Goal: Task Accomplishment & Management: Complete application form

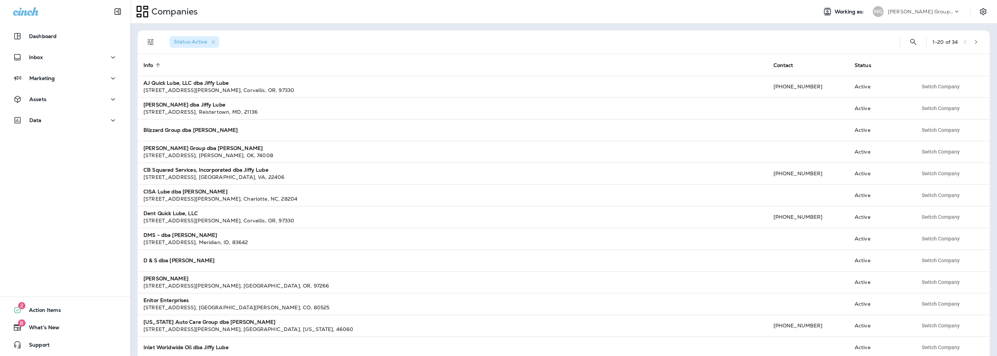
click at [903, 11] on p "[PERSON_NAME] Group dba [PERSON_NAME]" at bounding box center [920, 12] width 65 height 6
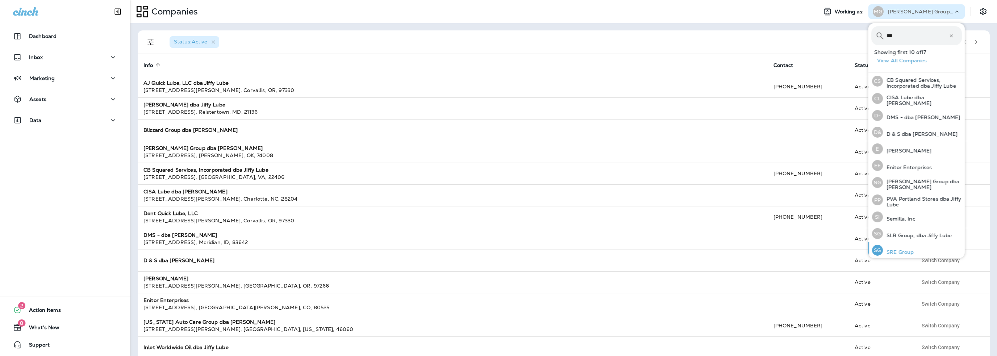
type input "***"
click at [904, 250] on p "SRE Group" at bounding box center [898, 252] width 31 height 6
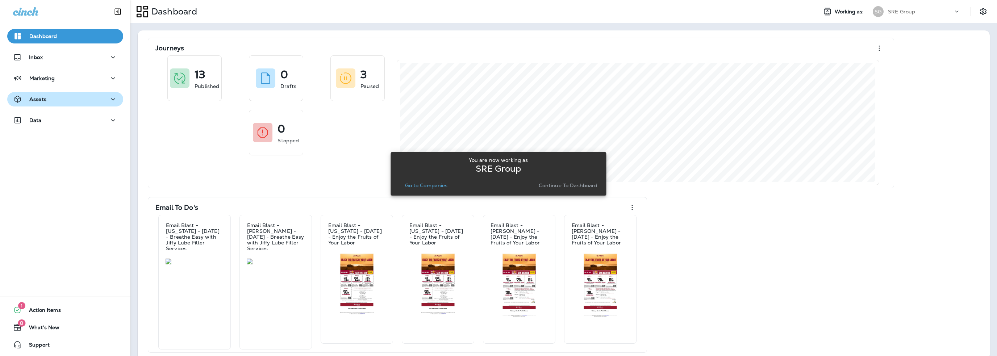
click at [41, 96] on div "Assets" at bounding box center [29, 99] width 33 height 9
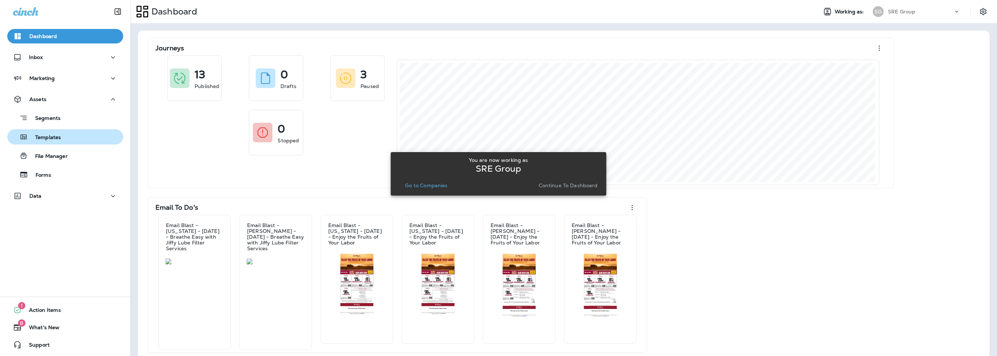
click at [46, 134] on p "Templates" at bounding box center [44, 137] width 33 height 7
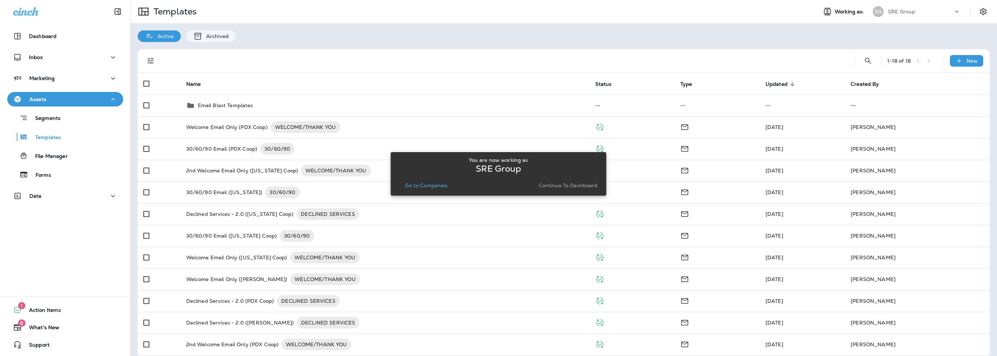
click at [431, 187] on p "Go to Companies" at bounding box center [426, 186] width 42 height 6
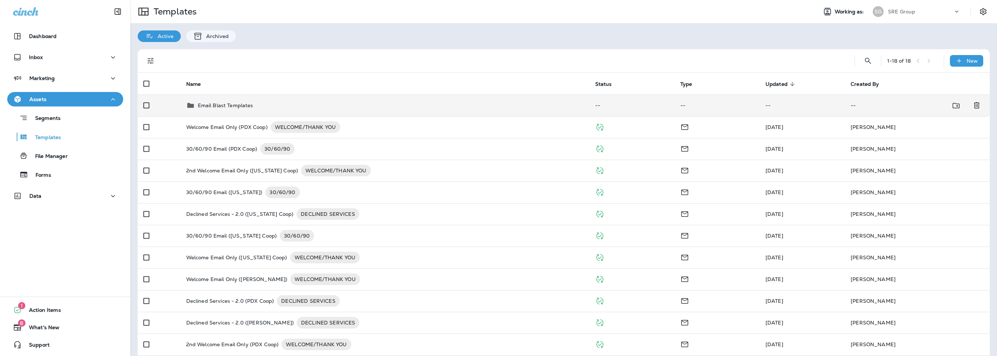
click at [238, 105] on p "Email Blast Templates" at bounding box center [225, 106] width 55 height 6
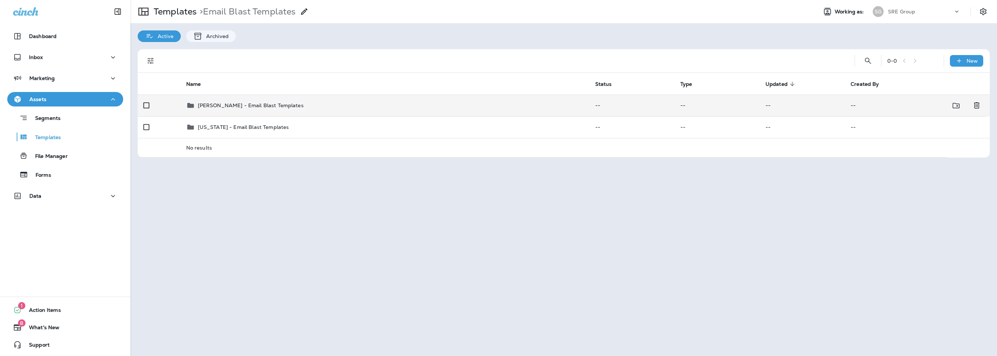
click at [240, 104] on p "[PERSON_NAME] - Email Blast Templates" at bounding box center [251, 106] width 106 height 6
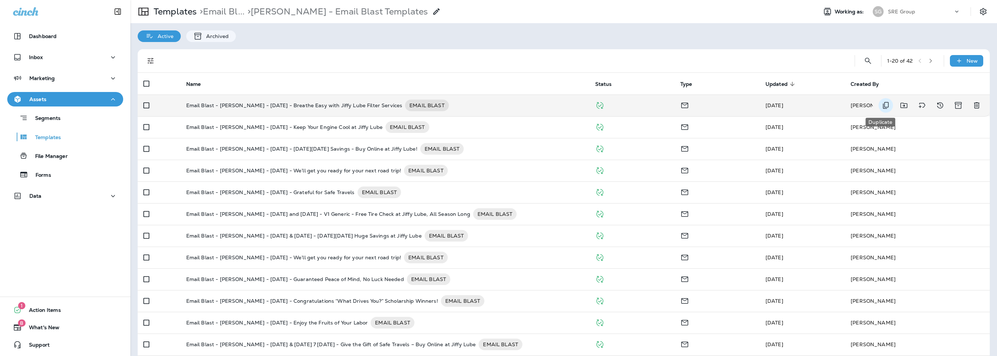
click at [882, 104] on icon "Duplicate" at bounding box center [886, 105] width 9 height 9
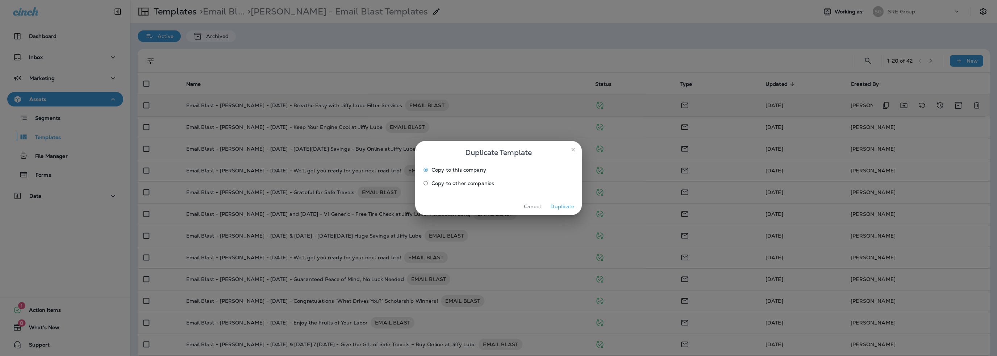
click at [570, 206] on button "Duplicate" at bounding box center [562, 206] width 27 height 11
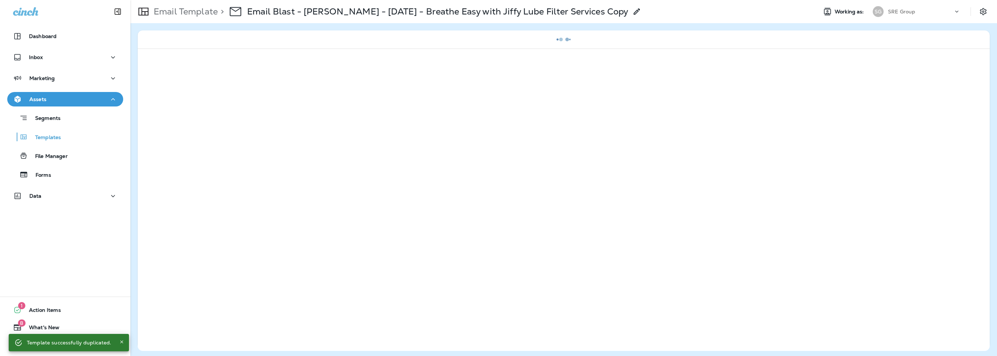
click at [633, 12] on icon at bounding box center [637, 11] width 9 height 9
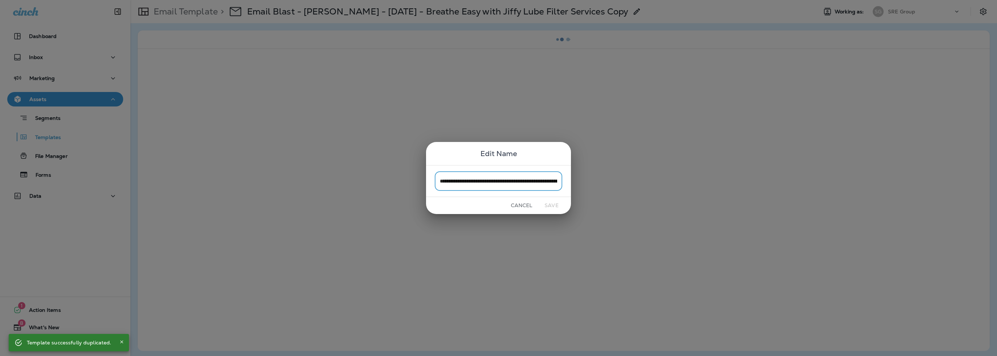
scroll to position [0, 82]
click at [460, 182] on input "**********" at bounding box center [499, 180] width 128 height 19
click at [455, 182] on input "**********" at bounding box center [499, 180] width 128 height 19
drag, startPoint x: 454, startPoint y: 182, endPoint x: 418, endPoint y: 182, distance: 35.9
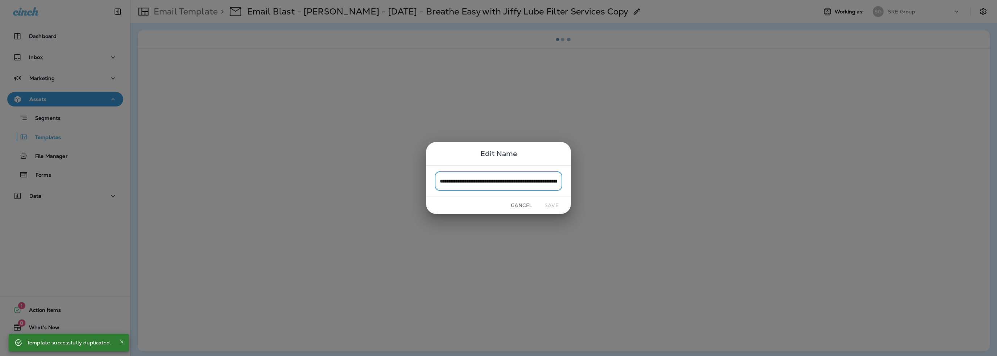
click at [418, 182] on div "**********" at bounding box center [498, 178] width 997 height 356
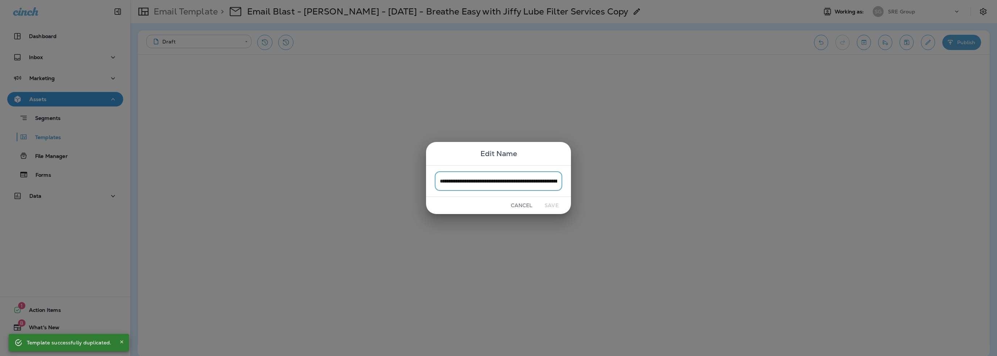
click at [440, 179] on input "**********" at bounding box center [499, 180] width 128 height 19
drag, startPoint x: 491, startPoint y: 180, endPoint x: 475, endPoint y: 182, distance: 16.7
click at [475, 182] on input "**********" at bounding box center [499, 180] width 128 height 19
click at [502, 184] on input "**********" at bounding box center [499, 180] width 128 height 19
drag, startPoint x: 523, startPoint y: 180, endPoint x: 512, endPoint y: 180, distance: 10.9
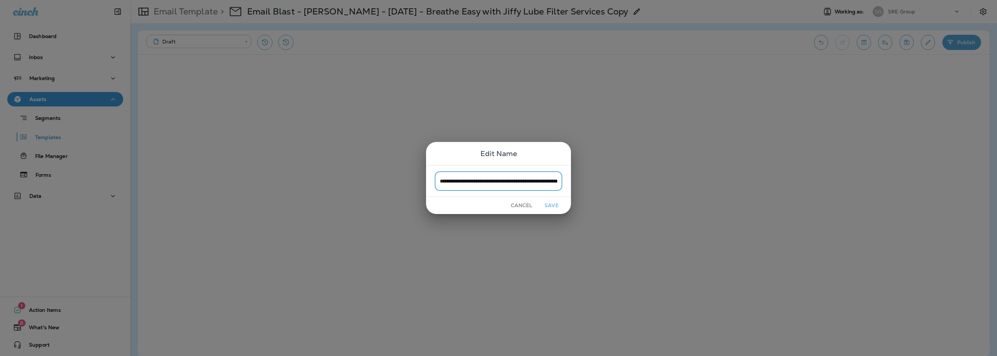
click at [512, 180] on input "**********" at bounding box center [499, 180] width 128 height 19
drag, startPoint x: 552, startPoint y: 181, endPoint x: 567, endPoint y: 181, distance: 15.6
click at [567, 181] on div "**********" at bounding box center [498, 181] width 145 height 32
paste input "text"
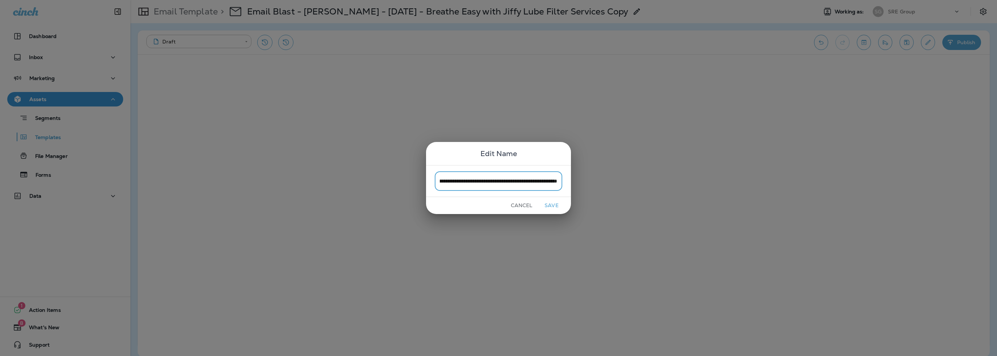
scroll to position [0, 154]
type input "**********"
click at [552, 202] on button "Save" at bounding box center [551, 205] width 27 height 11
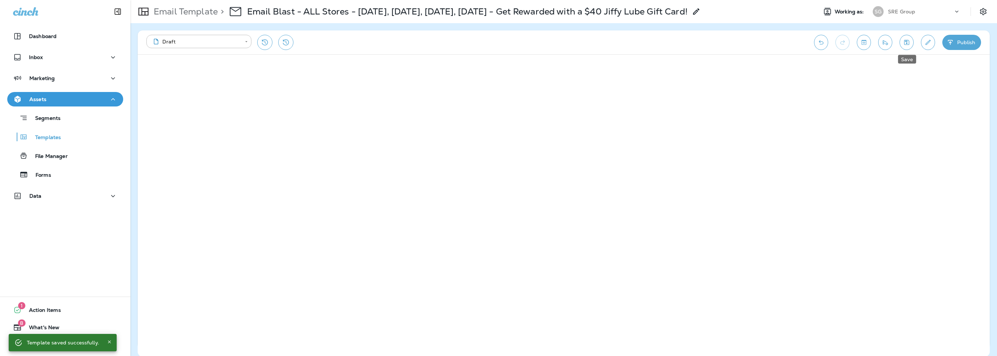
click at [907, 44] on icon "Save" at bounding box center [907, 42] width 8 height 7
click at [883, 43] on icon "Send test email" at bounding box center [886, 42] width 8 height 7
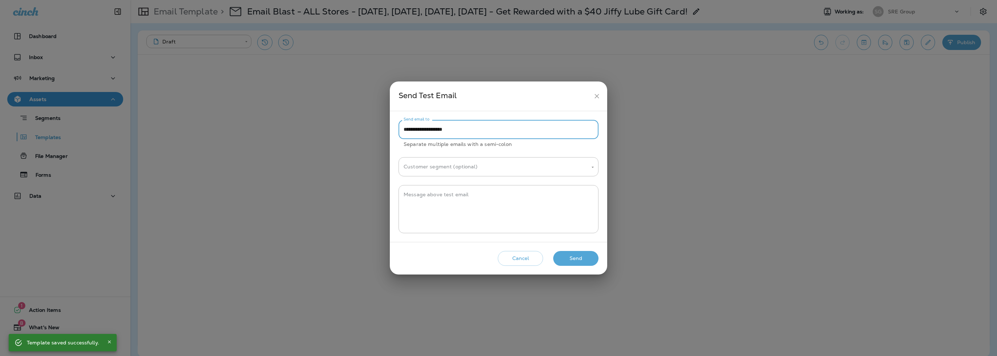
drag, startPoint x: 418, startPoint y: 130, endPoint x: 386, endPoint y: 134, distance: 31.4
click at [386, 134] on div "**********" at bounding box center [498, 178] width 997 height 356
type input "**********"
click at [448, 199] on textarea "Message above test email" at bounding box center [499, 209] width 190 height 36
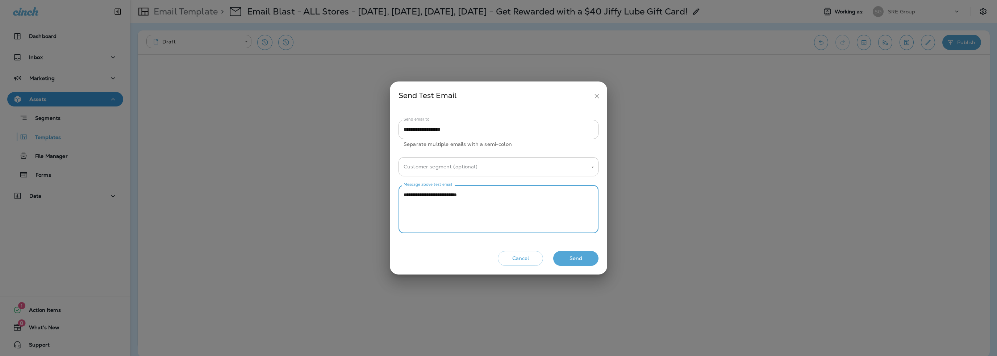
type textarea "**********"
click at [519, 261] on button "Cancel" at bounding box center [520, 258] width 45 height 15
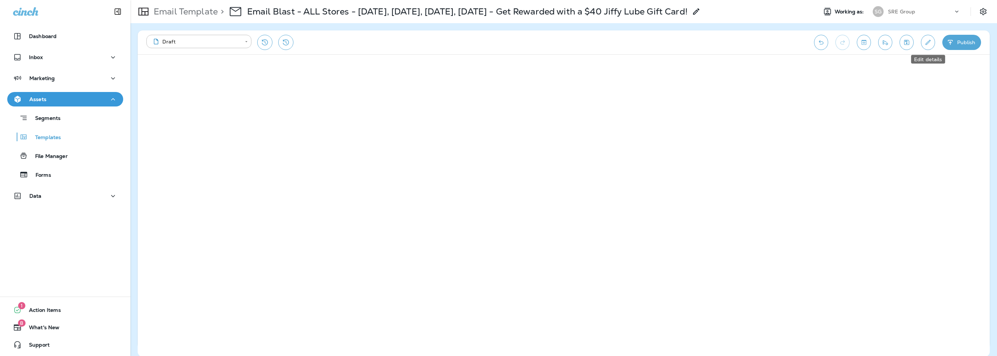
click at [930, 45] on icon "Edit details" at bounding box center [929, 42] width 8 height 7
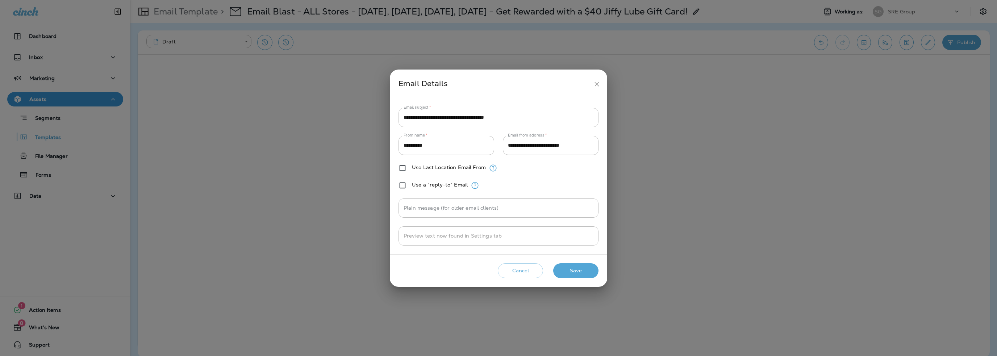
click at [435, 119] on input "**********" at bounding box center [499, 117] width 200 height 19
paste input "*"
type input "**********"
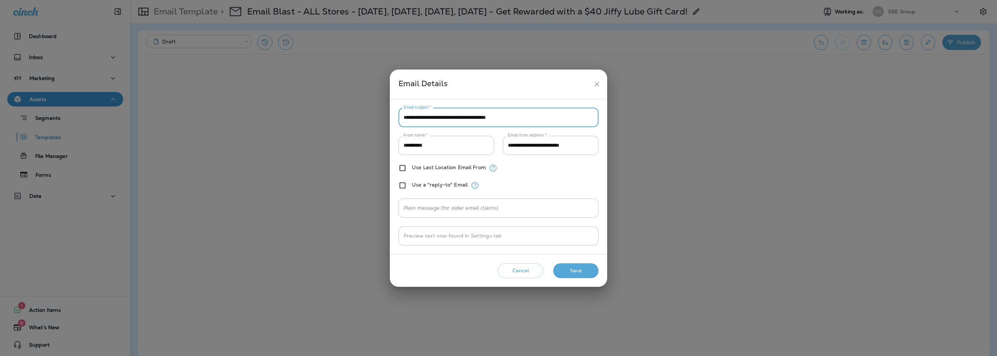
click at [576, 271] on button "Save" at bounding box center [575, 270] width 45 height 15
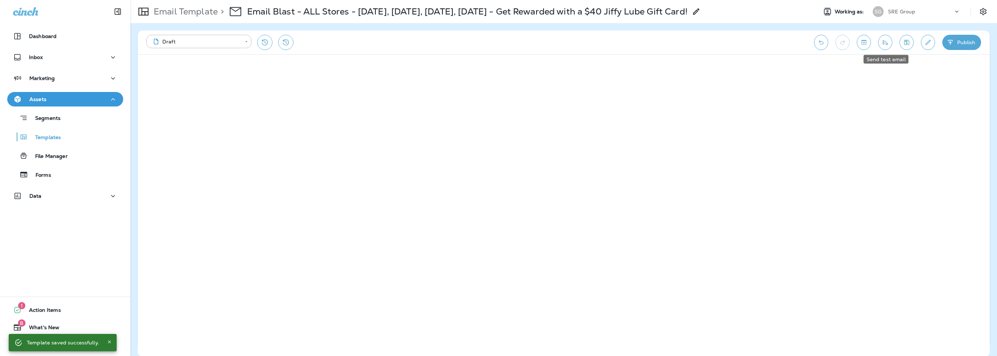
click at [884, 42] on icon "Send test email" at bounding box center [885, 42] width 5 height 5
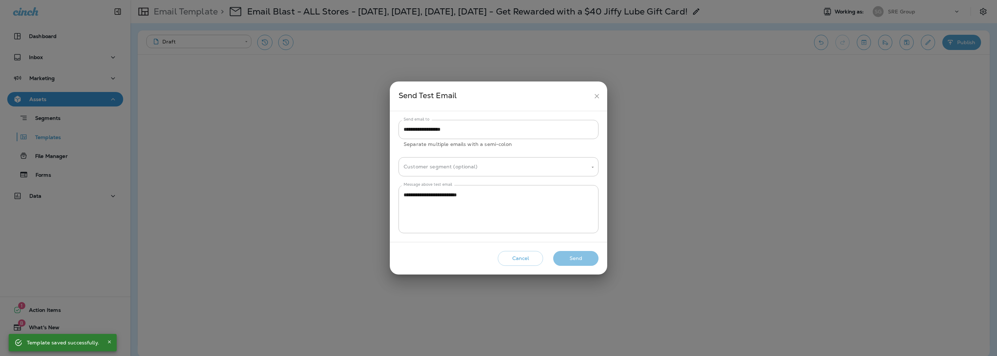
click at [568, 257] on button "Send" at bounding box center [575, 258] width 45 height 15
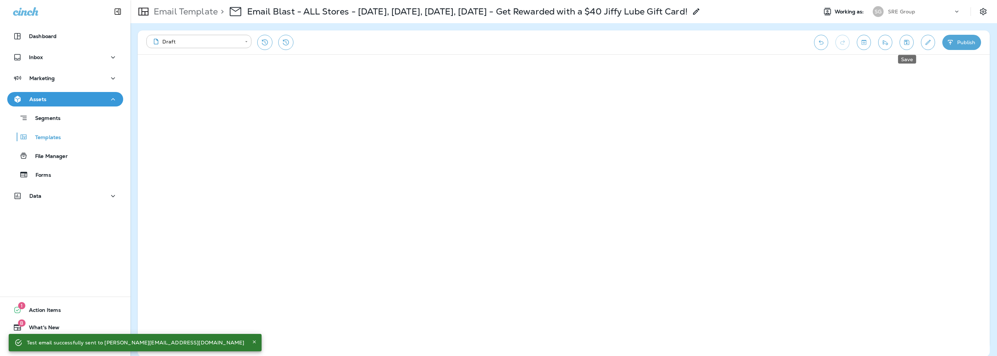
drag, startPoint x: 906, startPoint y: 42, endPoint x: 898, endPoint y: 45, distance: 8.3
click at [906, 42] on icon "Save" at bounding box center [907, 42] width 8 height 7
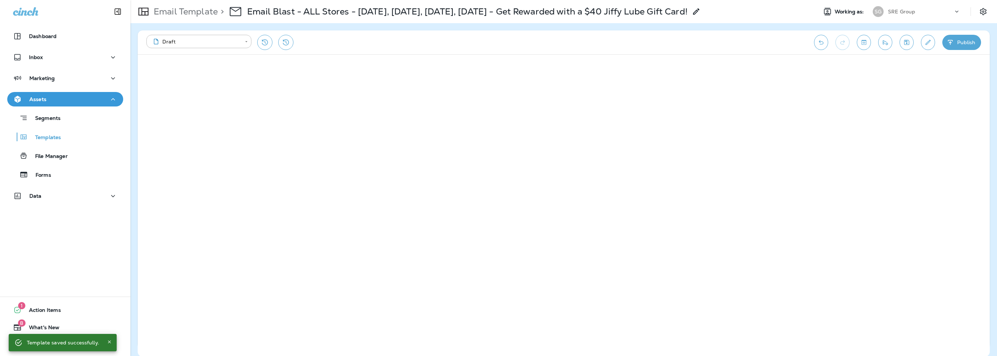
click at [965, 43] on button "Publish" at bounding box center [962, 42] width 39 height 15
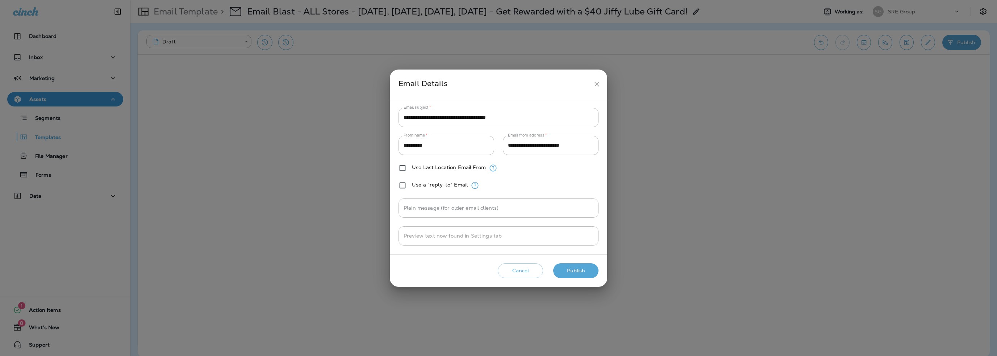
click at [569, 268] on button "Publish" at bounding box center [575, 270] width 45 height 15
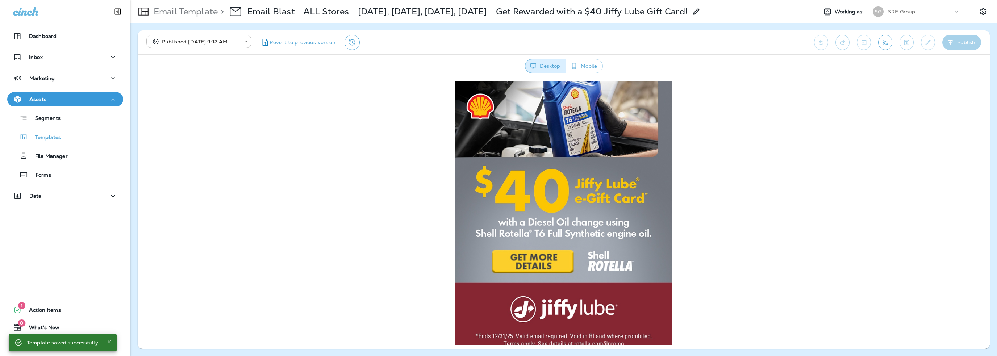
scroll to position [0, 0]
click at [49, 85] on button "Marketing" at bounding box center [65, 78] width 116 height 14
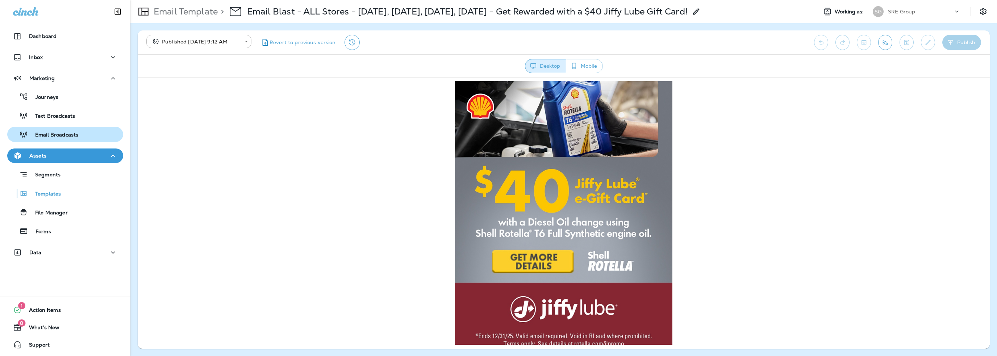
click at [57, 137] on p "Email Broadcasts" at bounding box center [53, 135] width 50 height 7
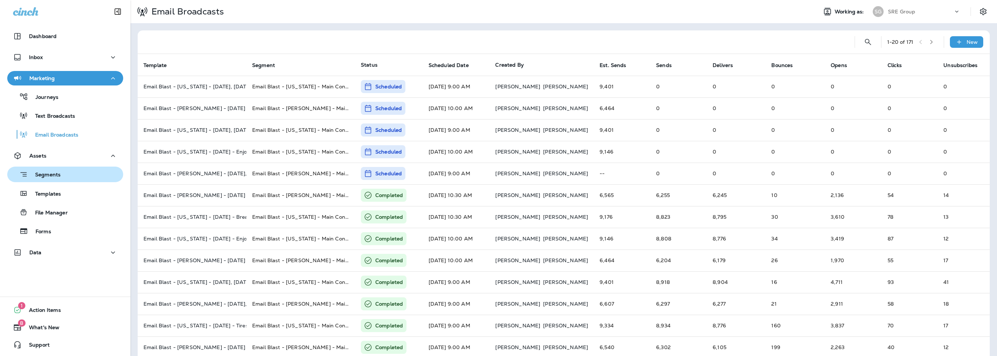
click at [56, 178] on p "Segments" at bounding box center [44, 175] width 33 height 7
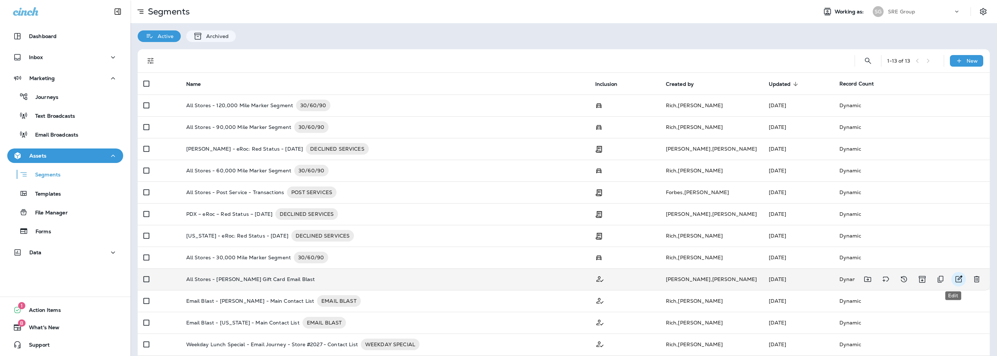
click at [956, 280] on icon "Edit" at bounding box center [959, 279] width 7 height 7
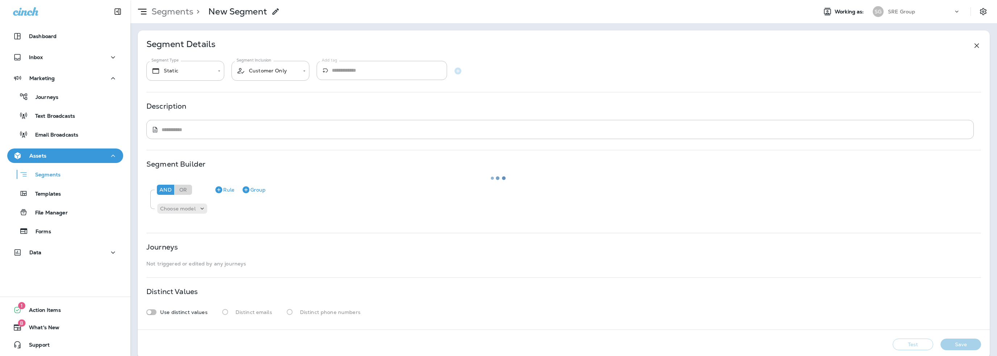
type input "*******"
type textarea "**********"
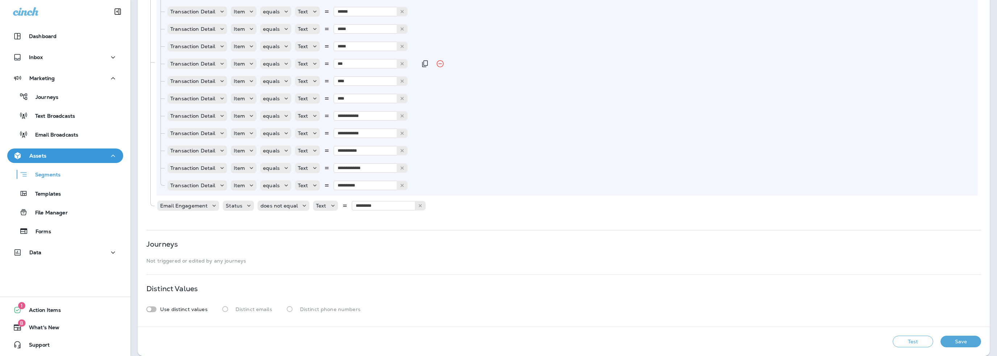
scroll to position [297, 0]
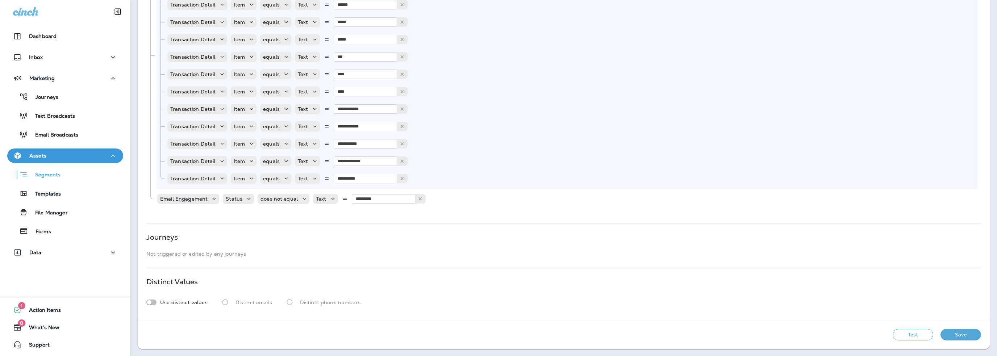
click at [896, 339] on button "Test" at bounding box center [913, 335] width 41 height 12
click at [959, 334] on button "Save" at bounding box center [961, 335] width 41 height 12
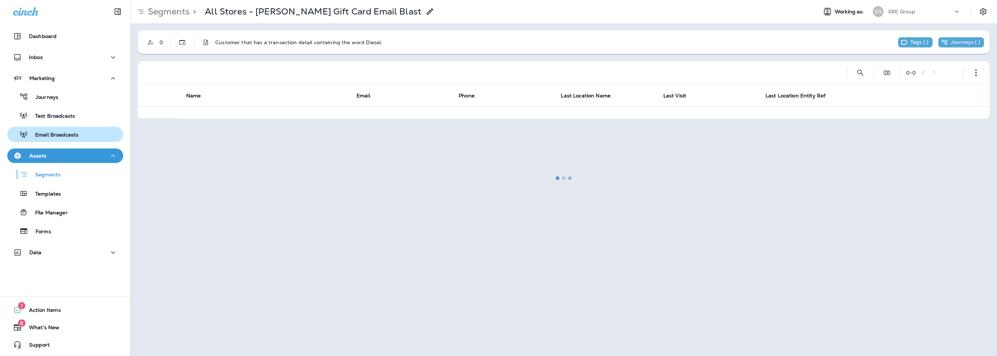
click at [60, 134] on p "Email Broadcasts" at bounding box center [53, 135] width 50 height 7
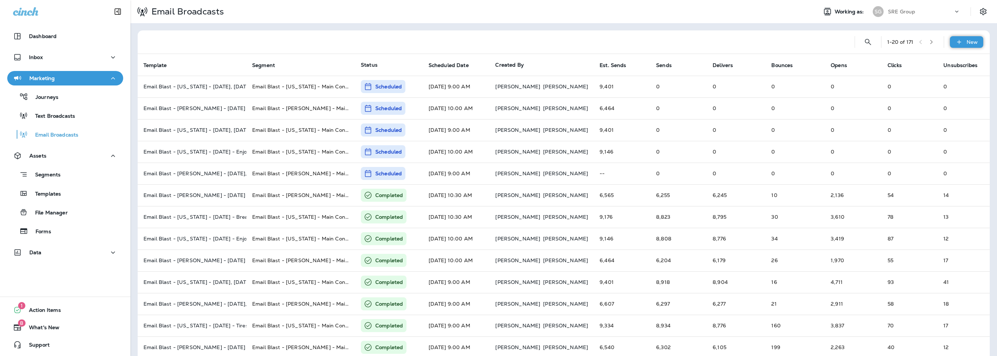
click at [958, 42] on div "New" at bounding box center [966, 42] width 33 height 12
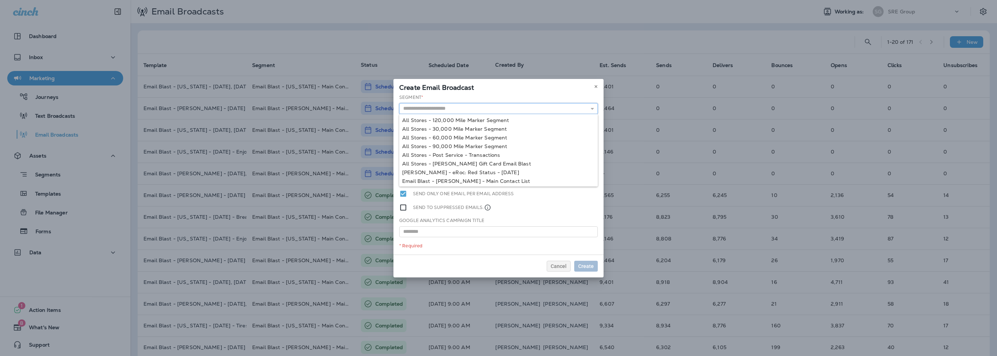
click at [438, 108] on input "text" at bounding box center [498, 108] width 199 height 11
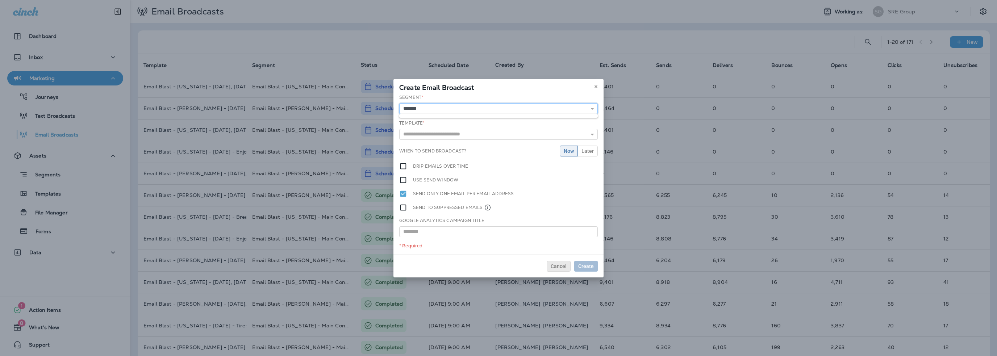
type input "*******"
click at [555, 269] on button "Cancel" at bounding box center [559, 266] width 24 height 11
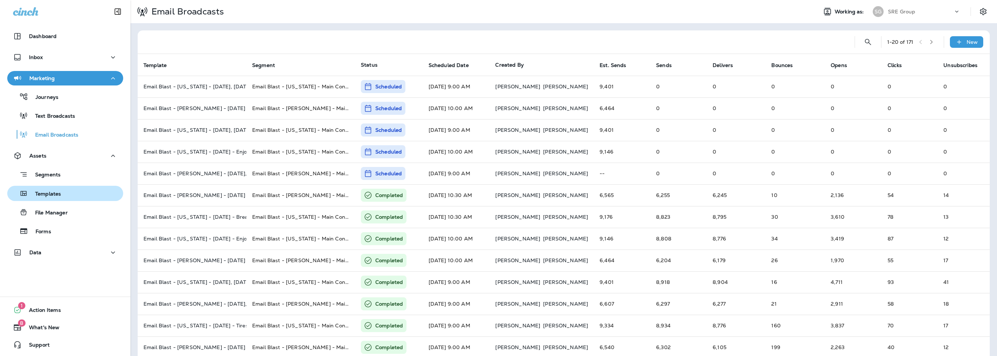
click at [37, 191] on p "Templates" at bounding box center [44, 194] width 33 height 7
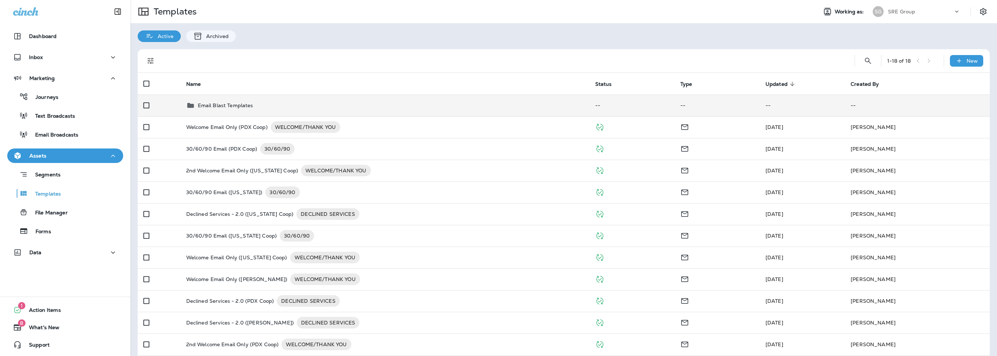
click at [202, 105] on p "Email Blast Templates" at bounding box center [225, 106] width 55 height 6
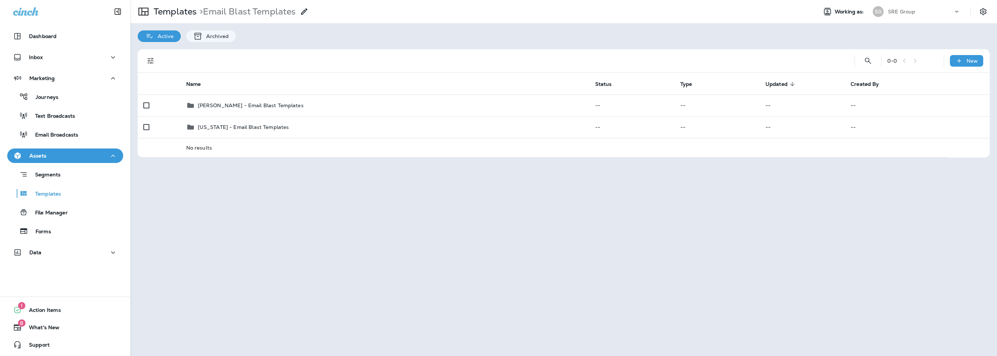
click at [202, 105] on p "[PERSON_NAME] - Email Blast Templates" at bounding box center [251, 106] width 106 height 6
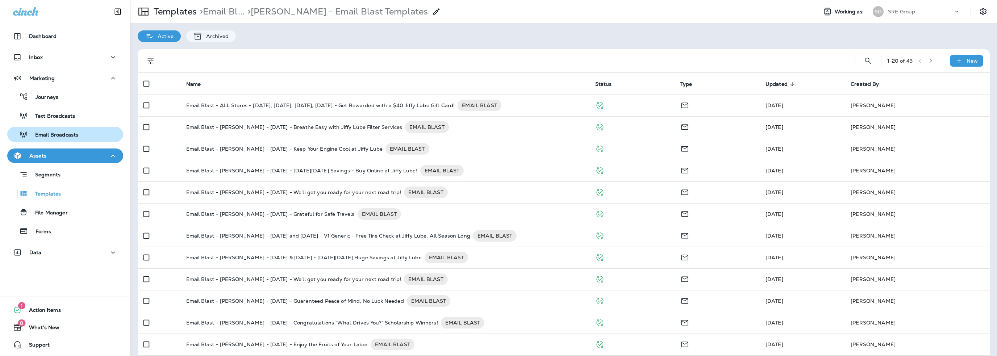
click at [57, 132] on p "Email Broadcasts" at bounding box center [53, 135] width 50 height 7
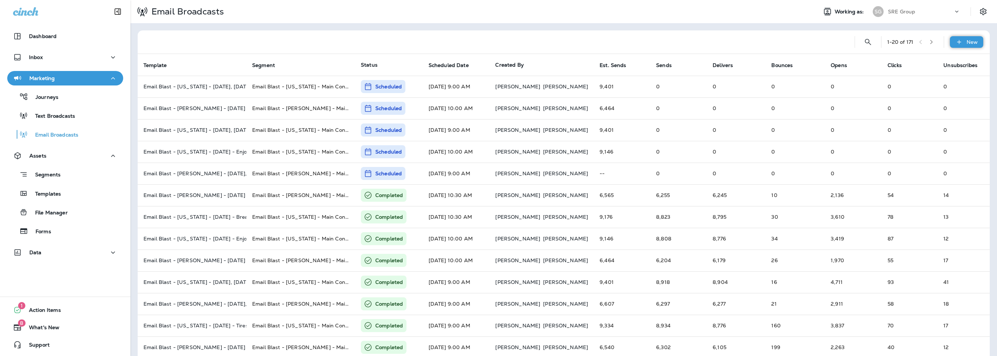
click at [967, 43] on p "New" at bounding box center [972, 42] width 11 height 6
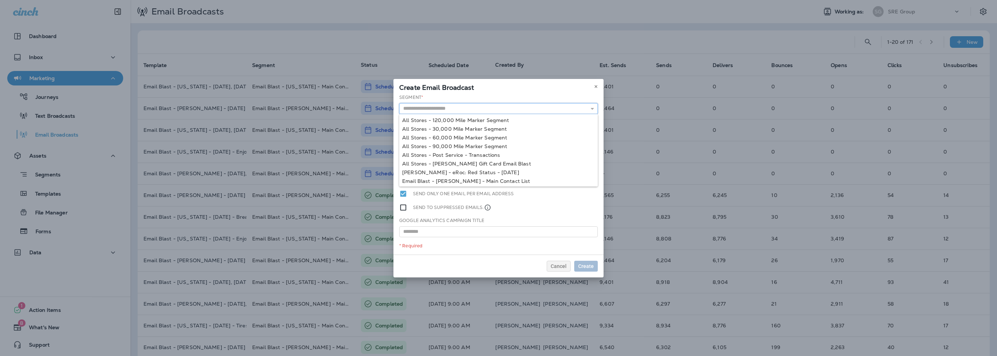
click at [447, 110] on input "text" at bounding box center [498, 108] width 199 height 11
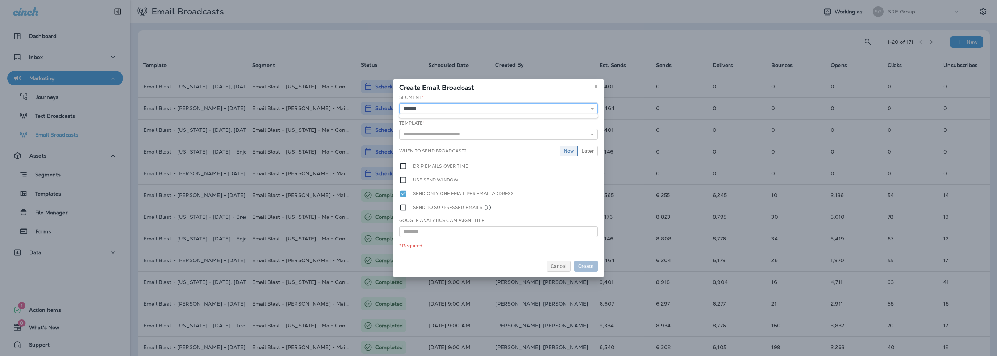
type input "*******"
click at [446, 127] on div "Template * 2nd Welcome Email Only (PDX Coop) 2nd Welcome Email Only ([US_STATE]…" at bounding box center [498, 130] width 199 height 20
click at [560, 268] on span "Cancel" at bounding box center [559, 266] width 16 height 5
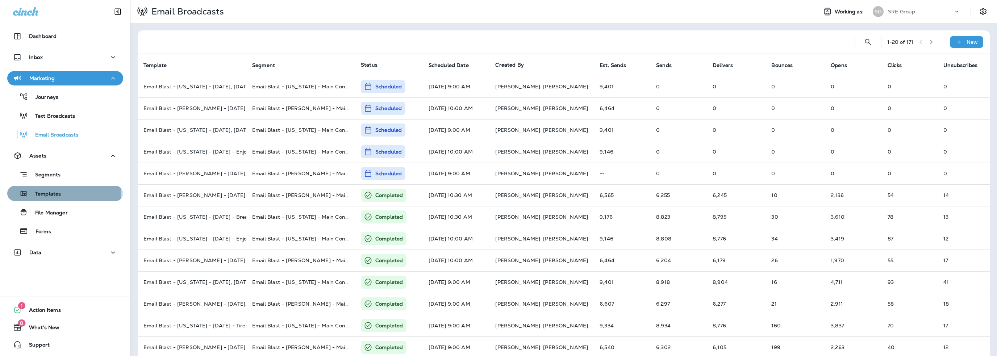
click at [64, 195] on div "Templates" at bounding box center [65, 193] width 110 height 11
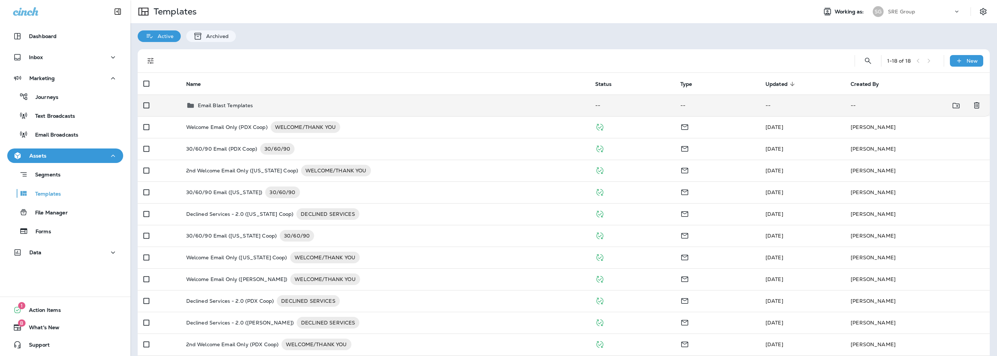
click at [213, 107] on p "Email Blast Templates" at bounding box center [225, 106] width 55 height 6
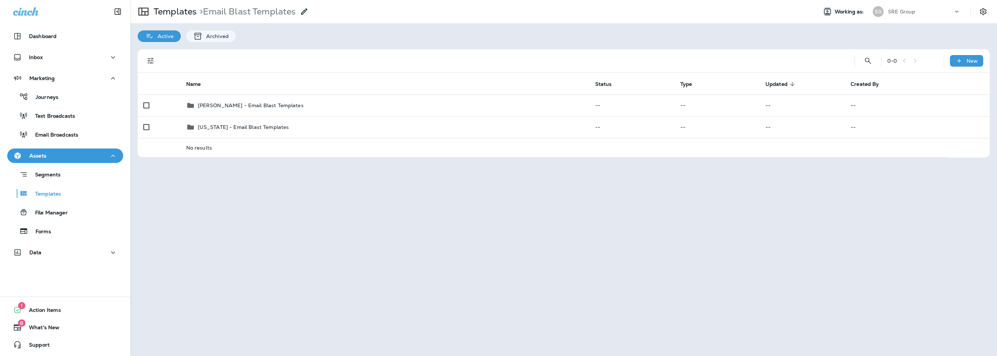
click at [213, 107] on p "[PERSON_NAME] - Email Blast Templates" at bounding box center [251, 106] width 106 height 6
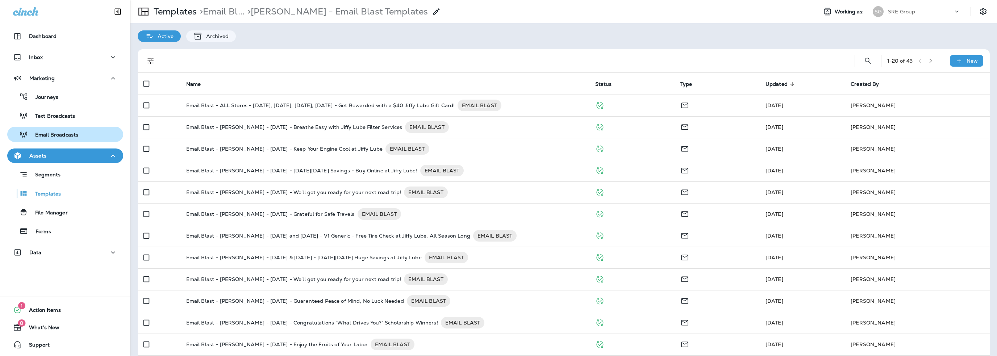
click at [47, 132] on p "Email Broadcasts" at bounding box center [53, 135] width 50 height 7
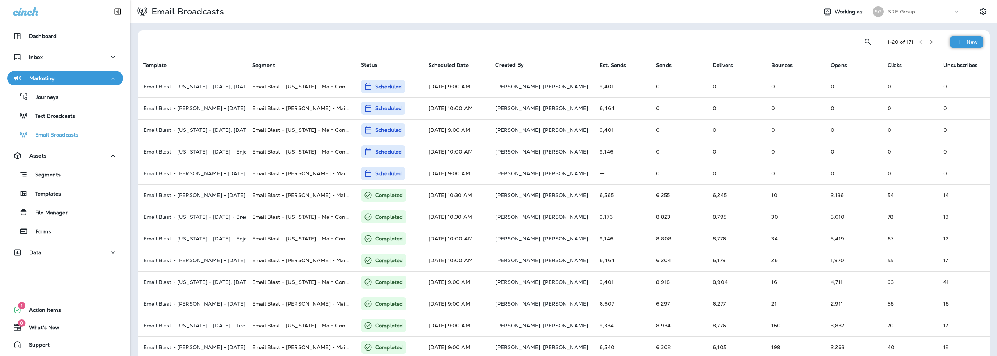
click at [956, 44] on icon at bounding box center [960, 41] width 8 height 7
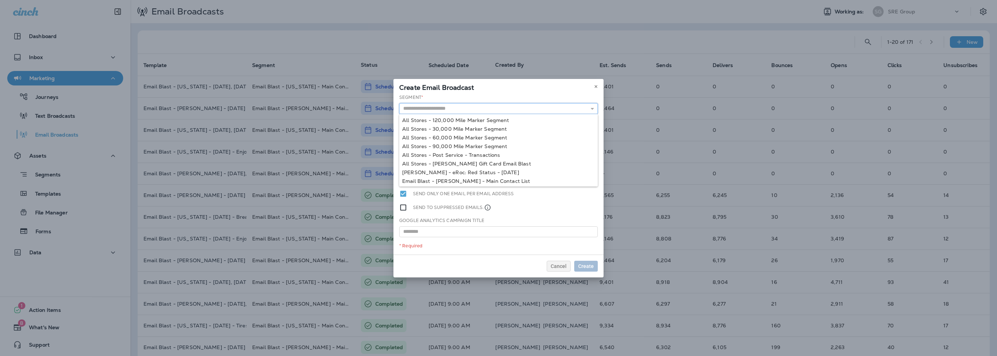
click at [423, 111] on input "text" at bounding box center [498, 108] width 199 height 11
click at [556, 265] on span "Cancel" at bounding box center [559, 266] width 16 height 5
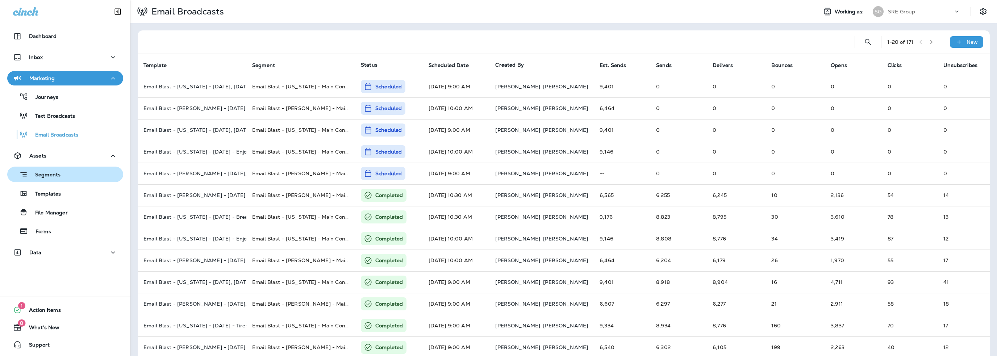
click at [49, 175] on p "Segments" at bounding box center [44, 175] width 33 height 7
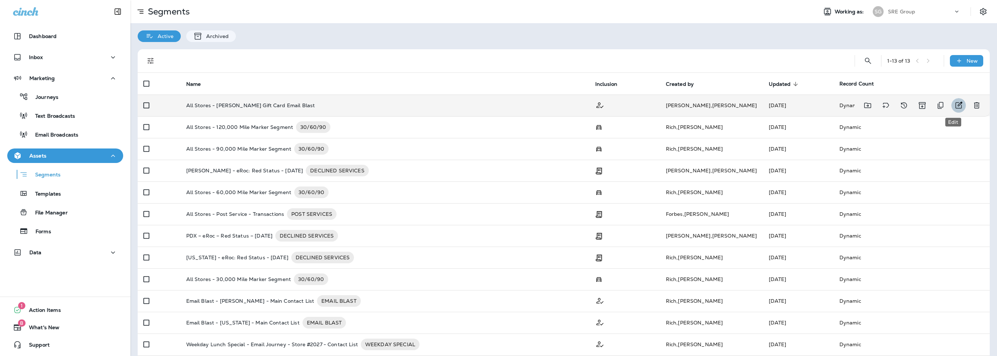
click at [955, 105] on icon "Edit" at bounding box center [959, 105] width 9 height 9
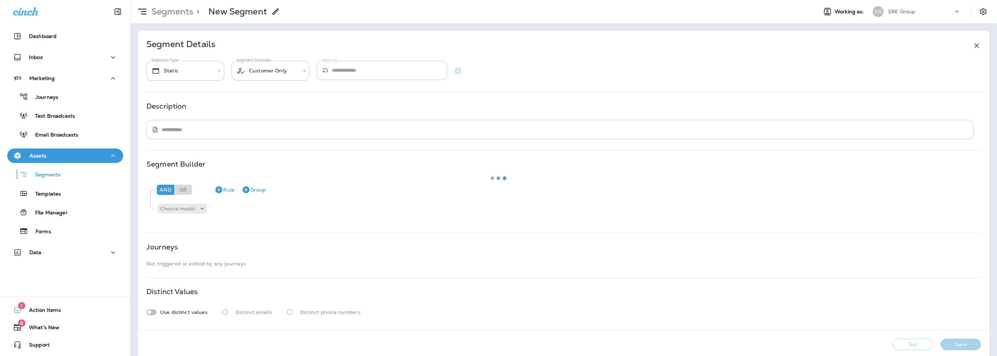
type input "*******"
type textarea "**********"
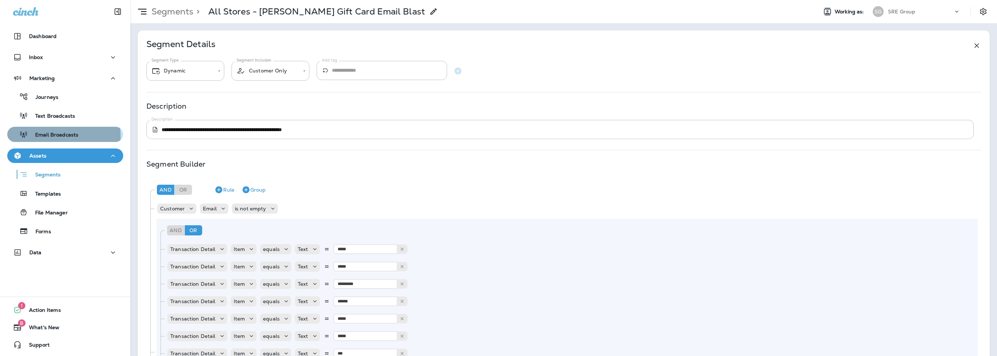
click at [58, 136] on p "Email Broadcasts" at bounding box center [53, 135] width 50 height 7
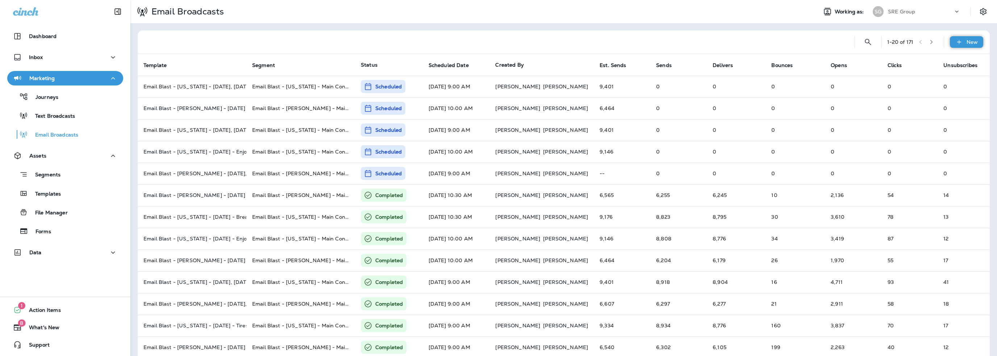
click at [967, 41] on p "New" at bounding box center [972, 42] width 11 height 6
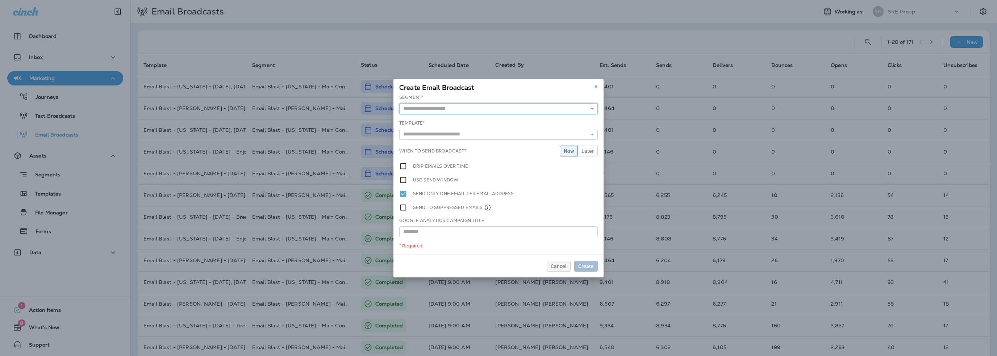
click at [447, 109] on input "text" at bounding box center [498, 108] width 199 height 11
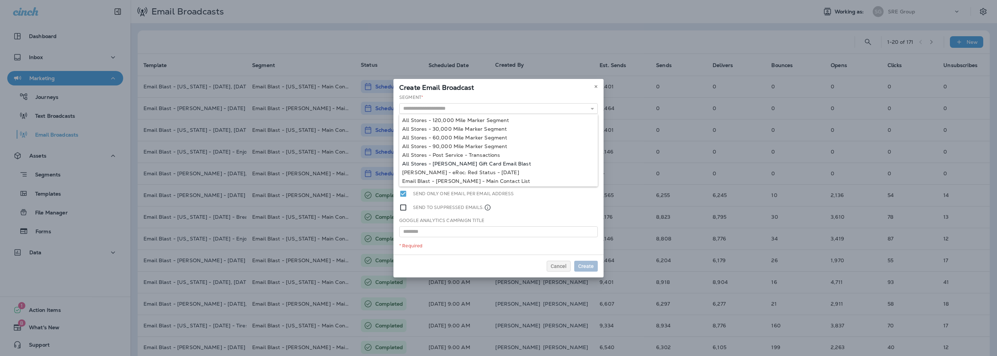
type input "**********"
click at [451, 164] on div "**********" at bounding box center [499, 174] width 210 height 161
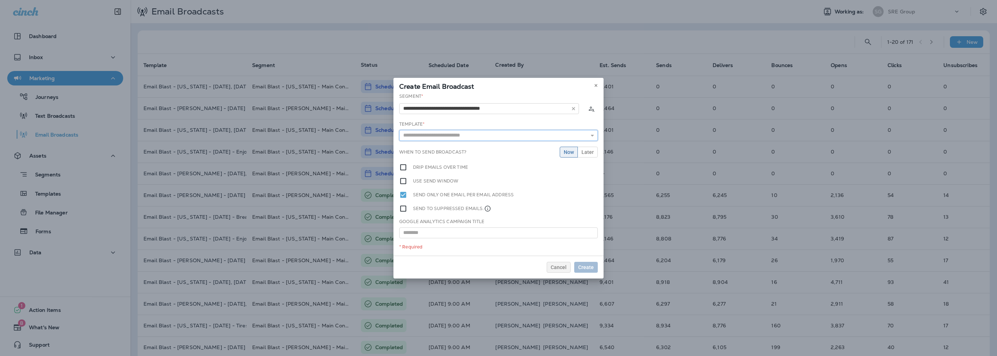
click at [432, 134] on input "text" at bounding box center [498, 135] width 199 height 11
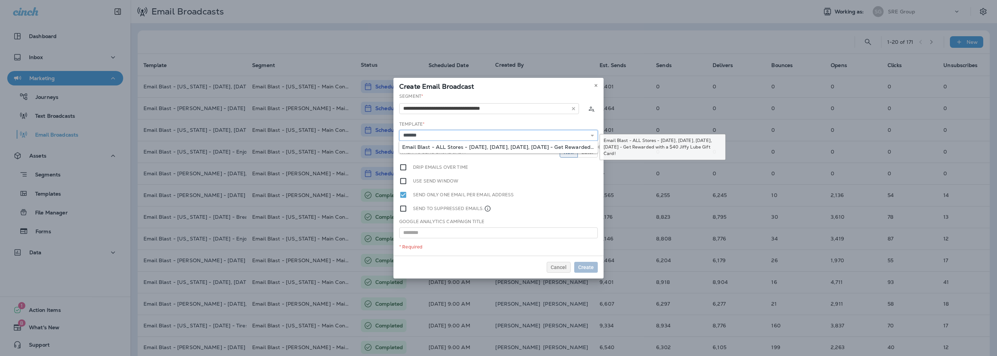
type input "**********"
click at [436, 148] on div "**********" at bounding box center [499, 174] width 210 height 163
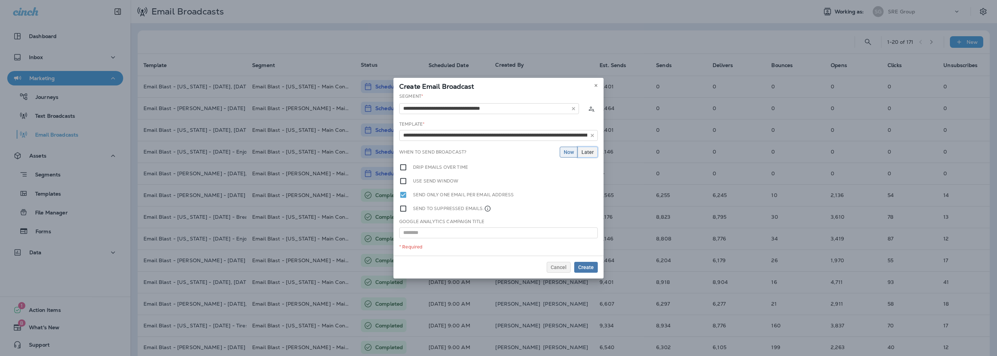
click at [590, 153] on span "Later" at bounding box center [588, 152] width 12 height 5
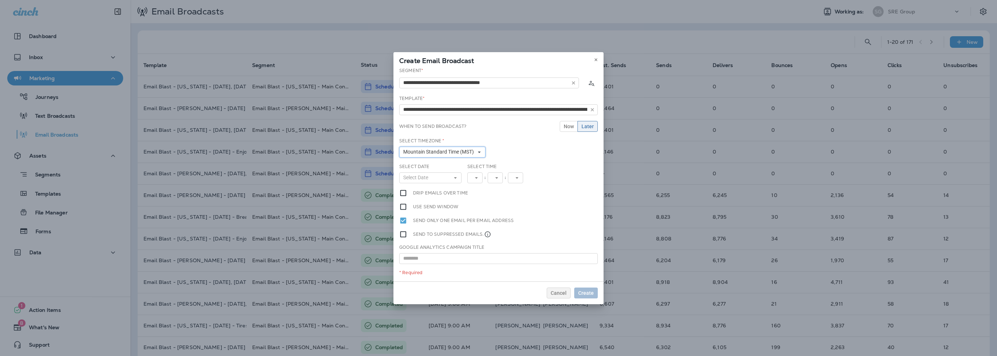
click at [433, 153] on span "Mountain Standard Time (MST)" at bounding box center [440, 152] width 74 height 6
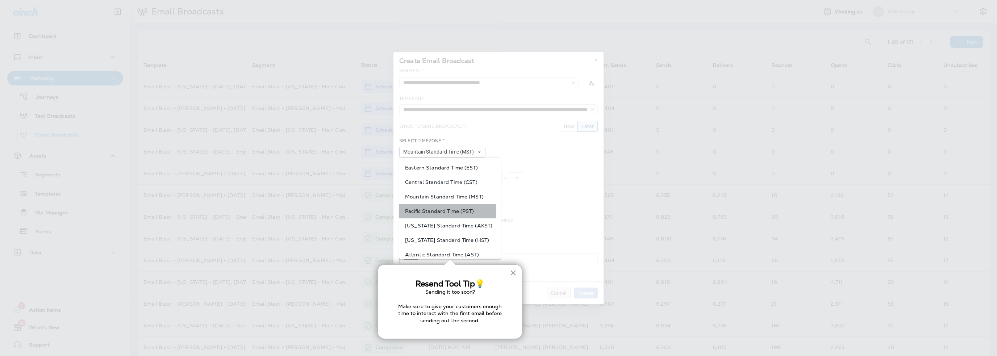
click at [433, 212] on span "Pacific Standard Time (PST)" at bounding box center [450, 211] width 90 height 6
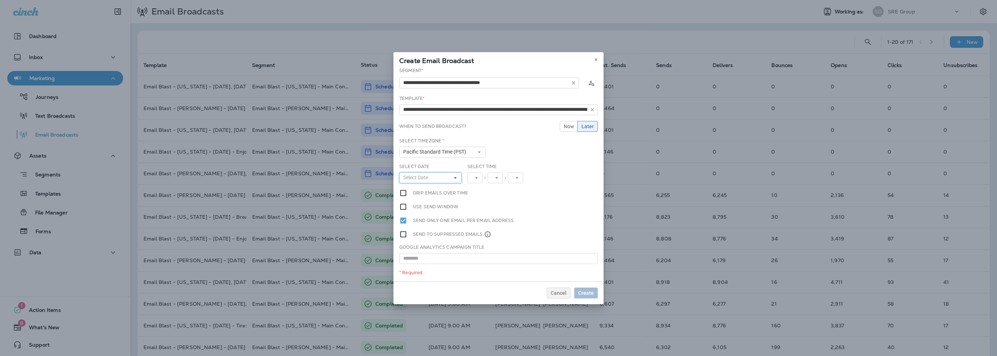
click at [418, 181] on button "Select Date" at bounding box center [430, 178] width 62 height 11
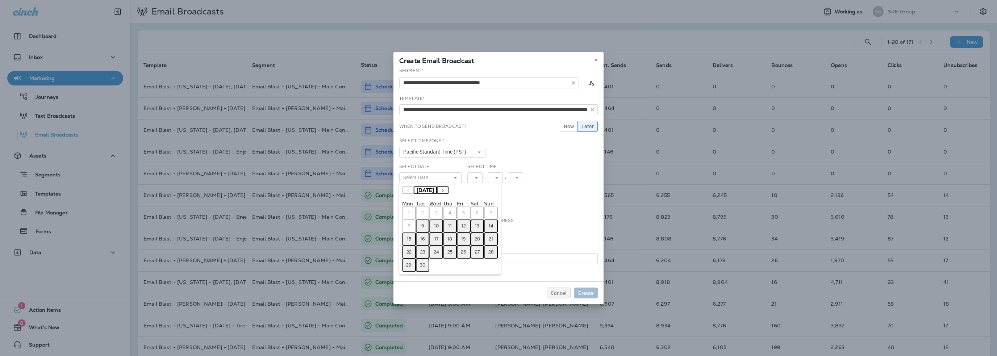
click at [439, 227] on abbr "10" at bounding box center [436, 226] width 5 height 6
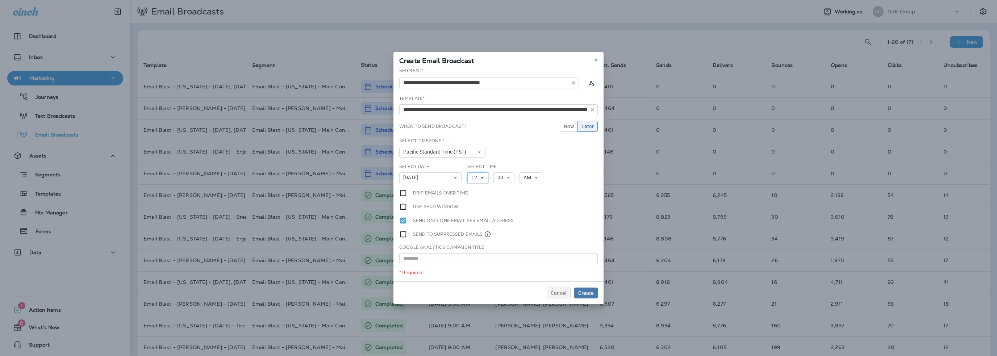
click at [475, 177] on span "12" at bounding box center [476, 178] width 9 height 6
click at [473, 264] on link "10" at bounding box center [478, 267] width 21 height 9
click at [501, 177] on span "00" at bounding box center [502, 178] width 9 height 6
click at [502, 265] on link "30" at bounding box center [504, 269] width 21 height 9
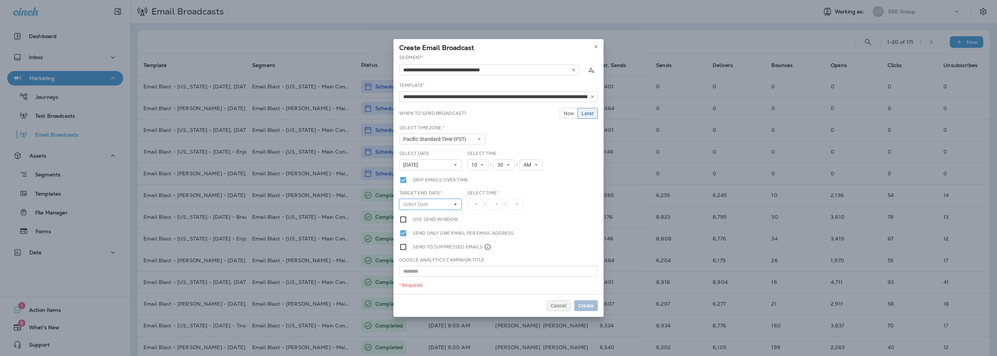
click at [424, 203] on span "Select Date" at bounding box center [417, 205] width 28 height 6
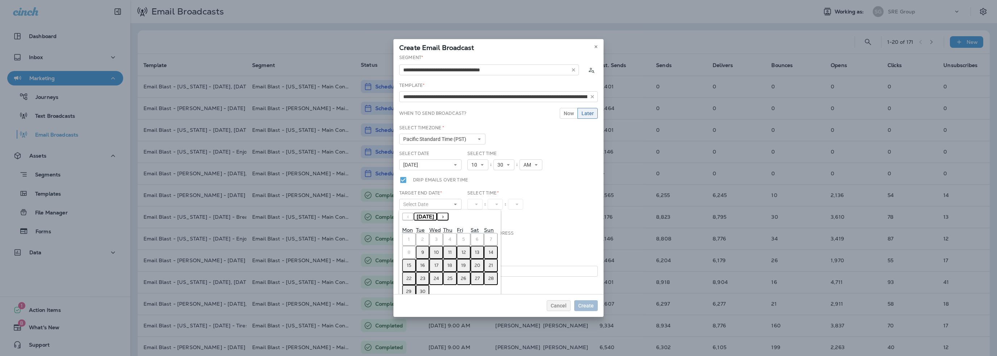
click at [435, 252] on abbr "10" at bounding box center [436, 253] width 5 height 6
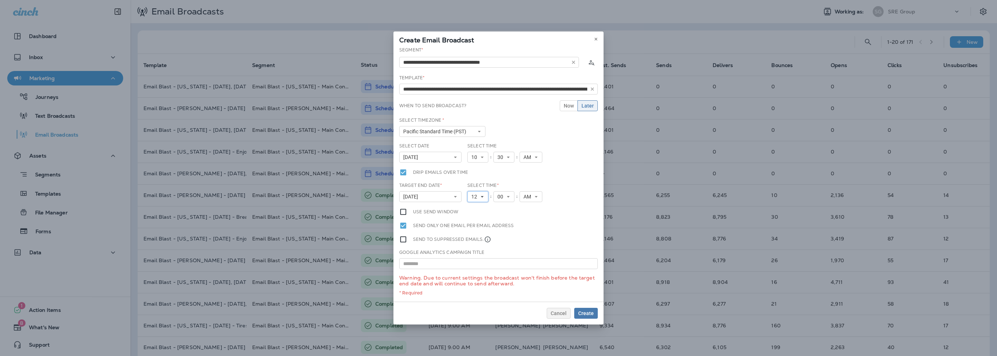
click at [474, 198] on span "12" at bounding box center [476, 197] width 9 height 6
click at [477, 211] on link "1" at bounding box center [478, 208] width 21 height 9
click at [524, 201] on button "AM" at bounding box center [528, 196] width 23 height 11
click at [526, 214] on link "PM" at bounding box center [528, 217] width 23 height 9
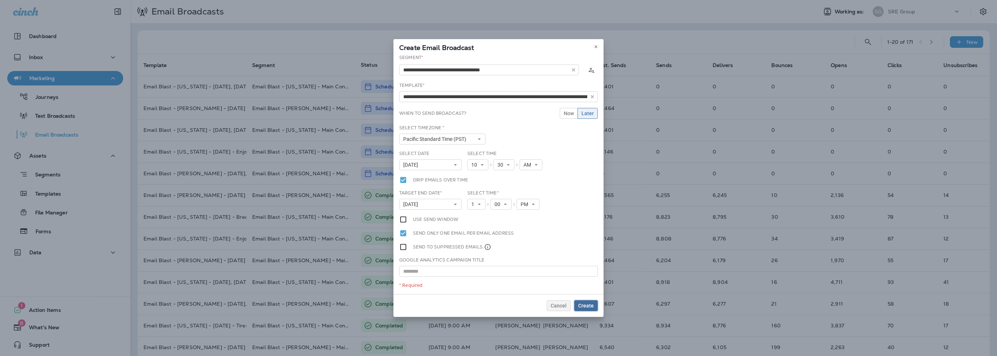
click at [587, 307] on span "Create" at bounding box center [586, 305] width 16 height 5
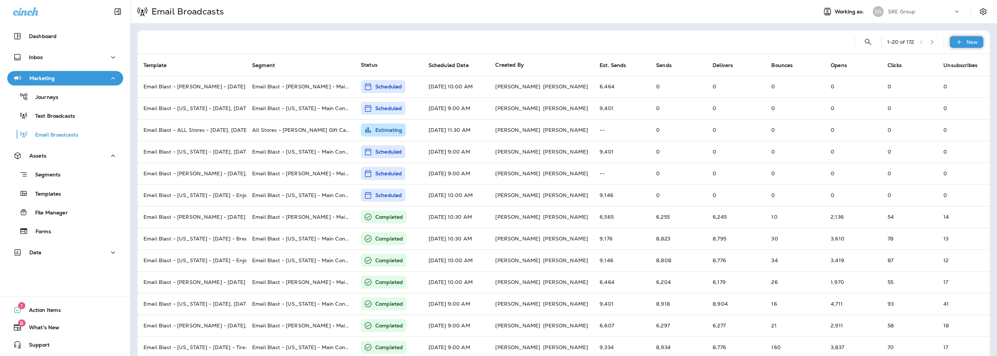
click at [967, 45] on p "New" at bounding box center [972, 42] width 11 height 6
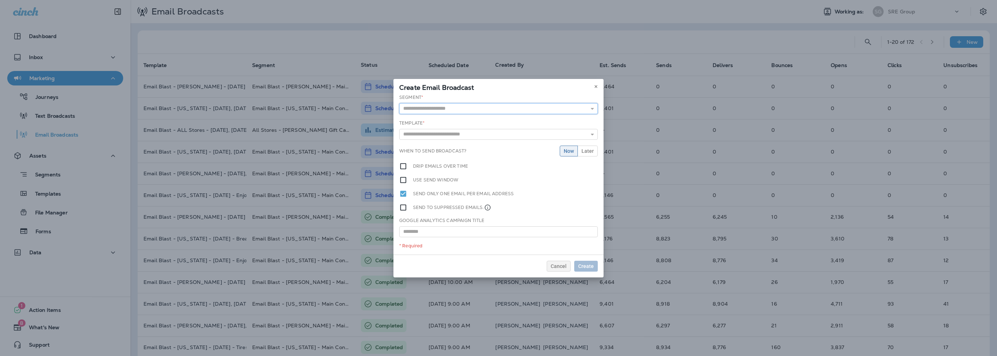
click at [446, 107] on input "text" at bounding box center [498, 108] width 199 height 11
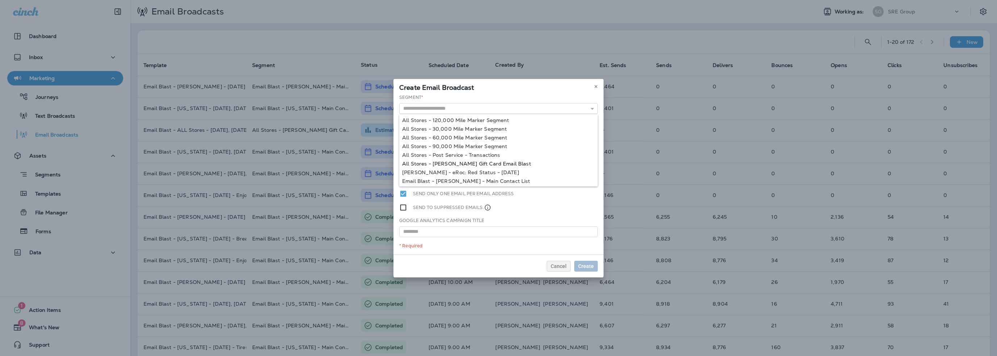
type input "**********"
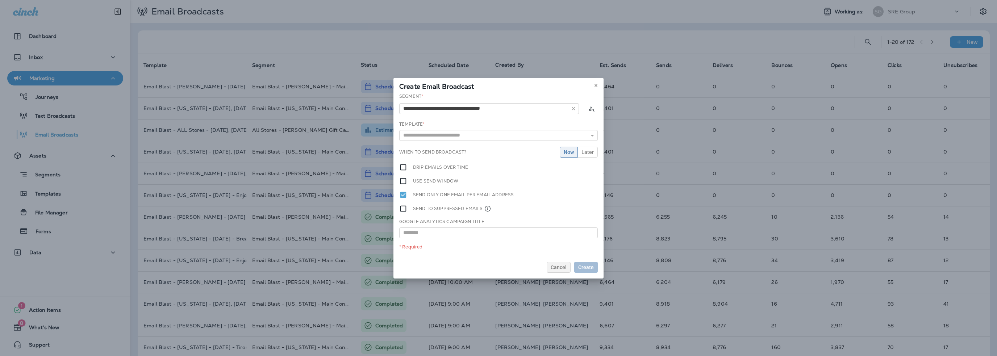
click at [456, 162] on div "**********" at bounding box center [499, 174] width 210 height 163
click at [428, 134] on input "text" at bounding box center [498, 135] width 199 height 11
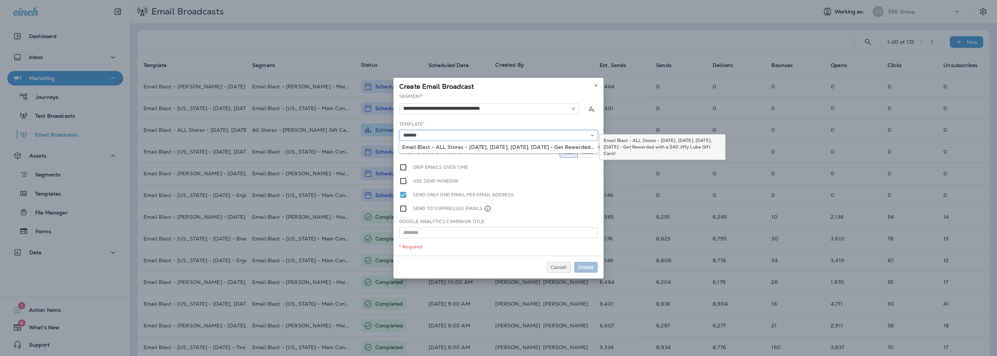
type input "**********"
click at [444, 147] on div "**********" at bounding box center [499, 174] width 210 height 163
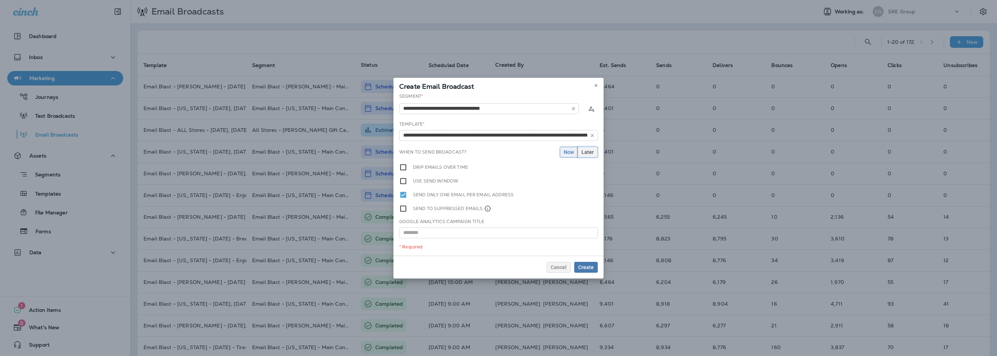
click at [584, 155] on span "Later" at bounding box center [588, 152] width 12 height 5
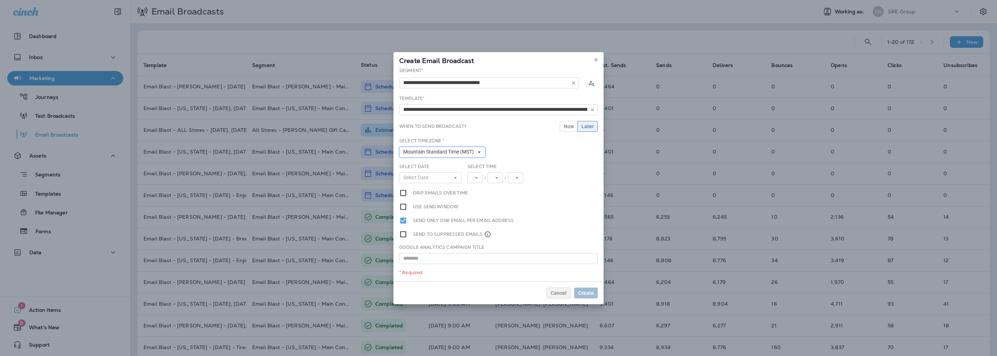
click at [433, 151] on span "Mountain Standard Time (MST)" at bounding box center [440, 152] width 74 height 6
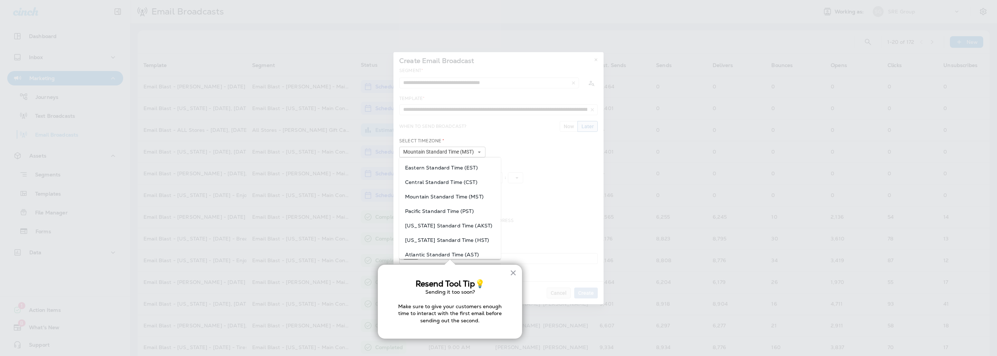
click at [431, 209] on span "Pacific Standard Time (PST)" at bounding box center [450, 211] width 90 height 6
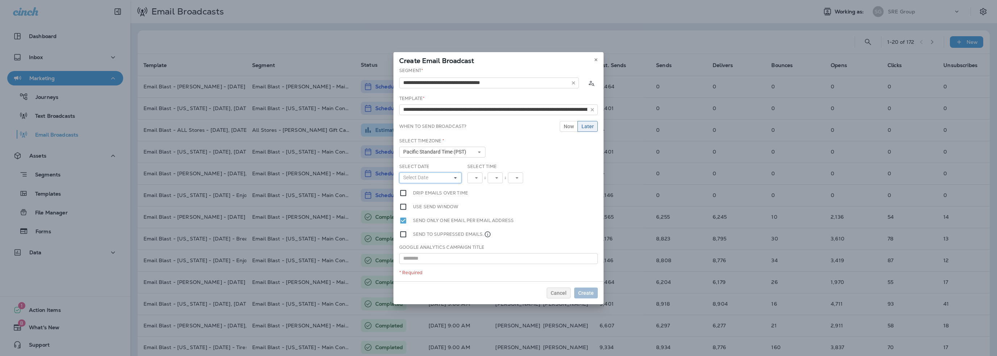
click at [424, 177] on span "Select Date" at bounding box center [417, 178] width 28 height 6
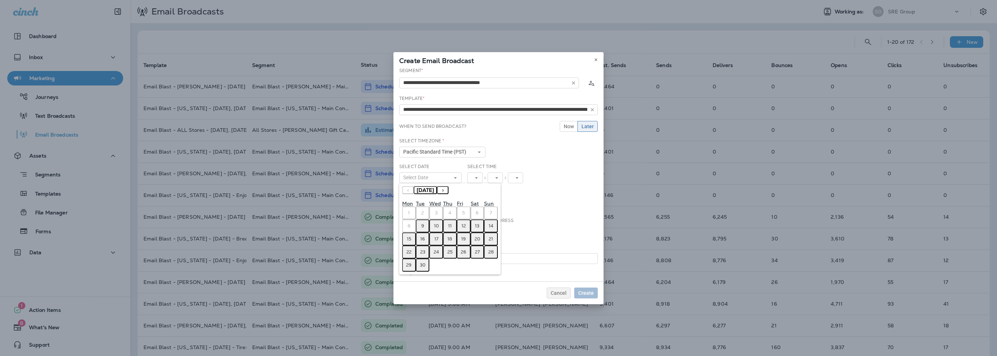
click at [449, 191] on button "›" at bounding box center [443, 190] width 12 height 8
click at [467, 212] on button "3" at bounding box center [464, 213] width 14 height 13
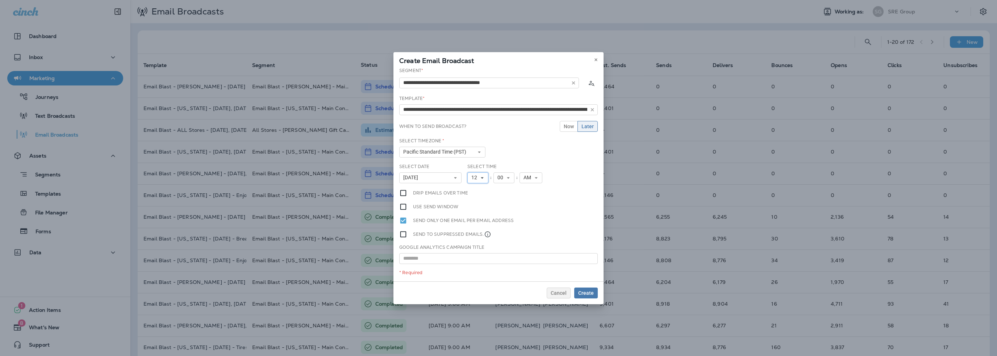
click at [474, 180] on span "12" at bounding box center [476, 178] width 9 height 6
click at [478, 265] on link "10" at bounding box center [478, 267] width 21 height 9
click at [503, 179] on span "00" at bounding box center [502, 178] width 9 height 6
click at [501, 270] on link "30" at bounding box center [504, 269] width 21 height 9
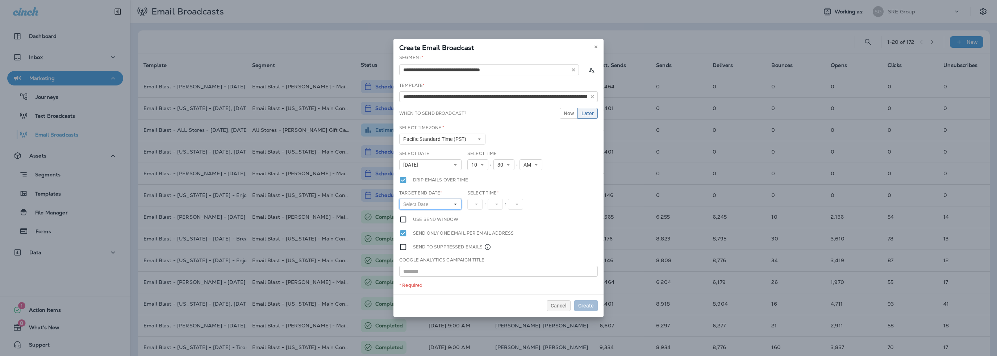
click at [410, 204] on span "Select Date" at bounding box center [417, 205] width 28 height 6
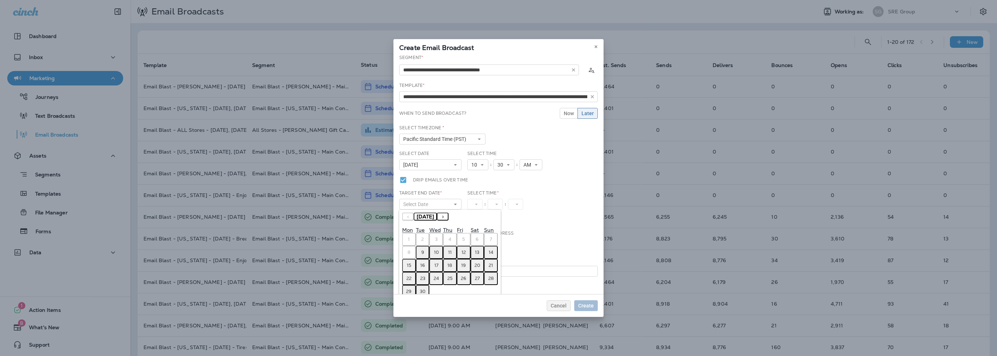
click at [449, 218] on button "›" at bounding box center [443, 217] width 12 height 8
click at [468, 241] on button "3" at bounding box center [464, 239] width 14 height 13
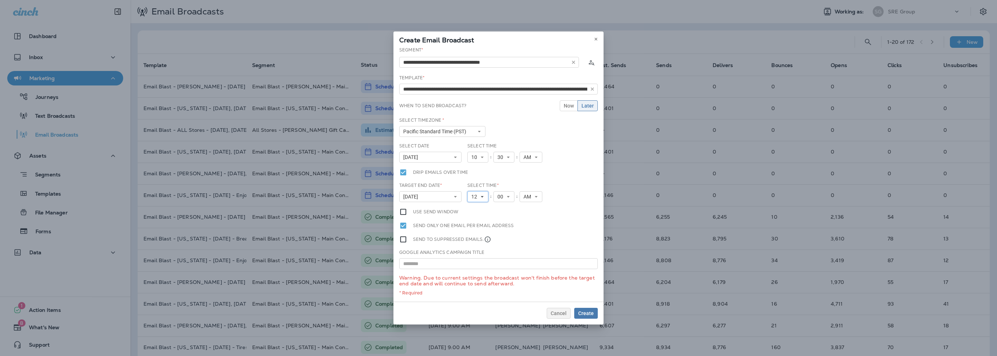
click at [477, 196] on span "12" at bounding box center [476, 197] width 9 height 6
click at [474, 208] on link "1" at bounding box center [478, 208] width 21 height 9
click at [524, 198] on span "AM" at bounding box center [526, 197] width 11 height 6
click at [525, 213] on link "PM" at bounding box center [528, 217] width 23 height 9
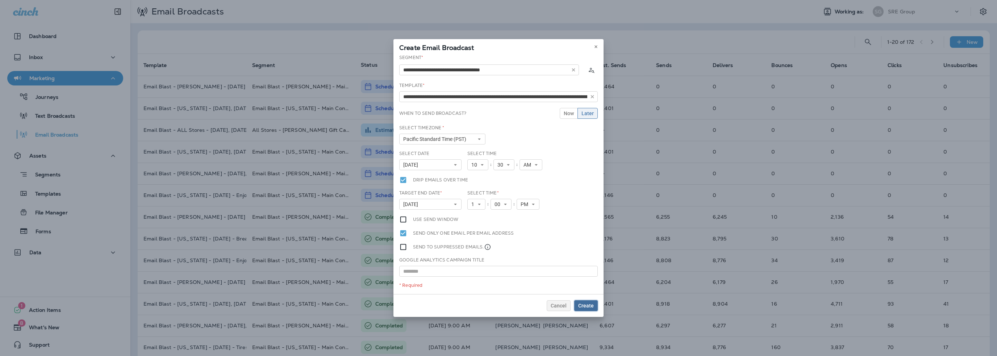
click at [586, 308] on span "Create" at bounding box center [586, 305] width 16 height 5
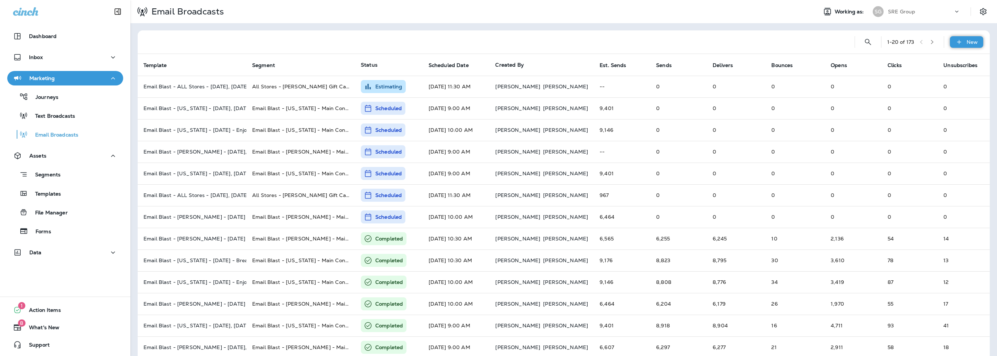
click at [956, 43] on icon at bounding box center [960, 41] width 8 height 7
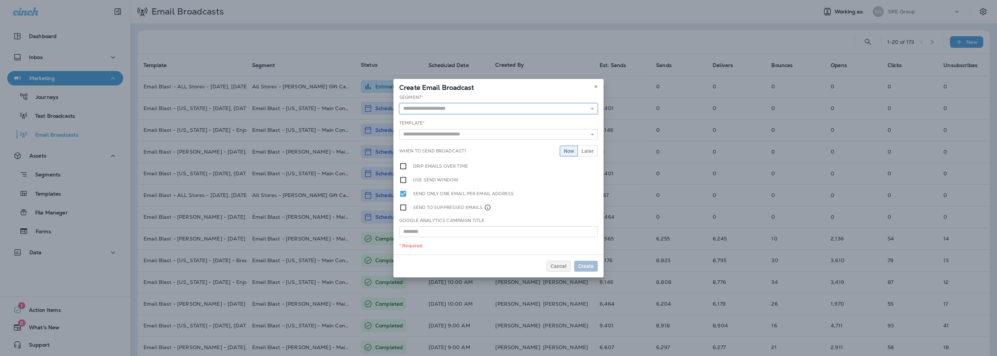
click at [436, 109] on input "text" at bounding box center [498, 108] width 199 height 11
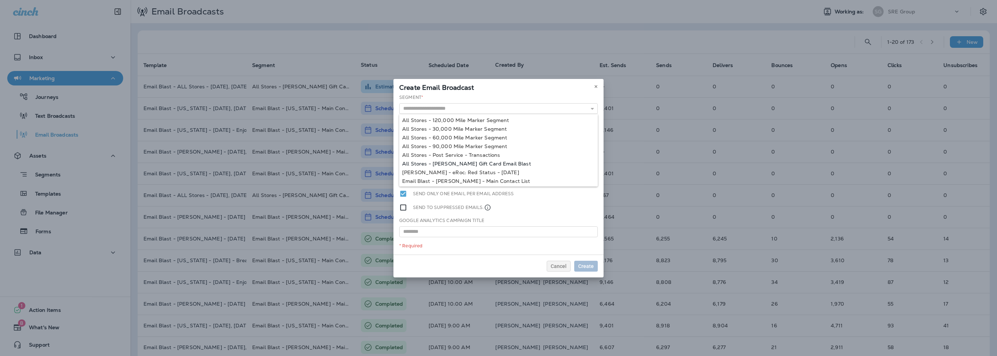
type input "**********"
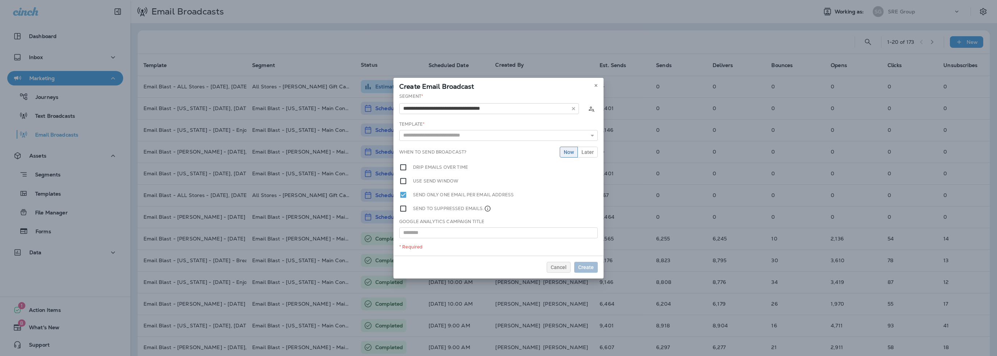
click at [450, 165] on div "**********" at bounding box center [499, 174] width 210 height 163
click at [435, 138] on input "text" at bounding box center [498, 135] width 199 height 11
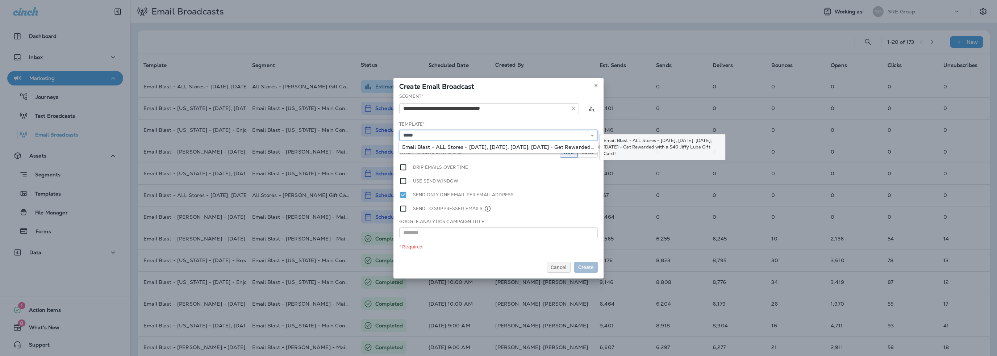
type input "**********"
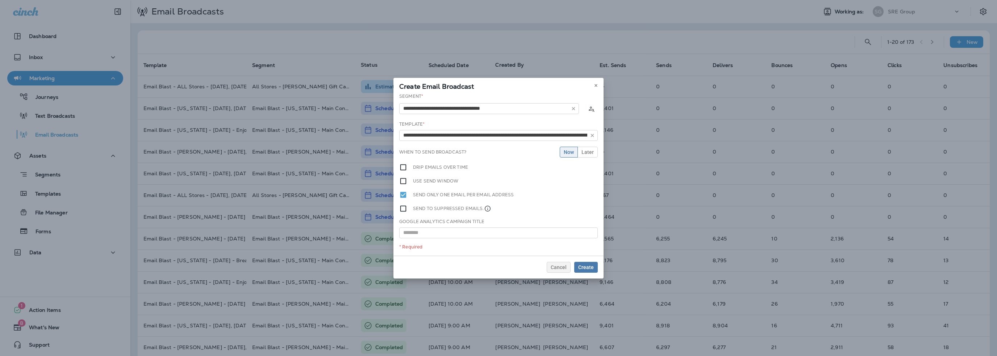
click at [441, 147] on div "**********" at bounding box center [499, 174] width 210 height 163
click at [581, 150] on button "Later" at bounding box center [588, 152] width 20 height 11
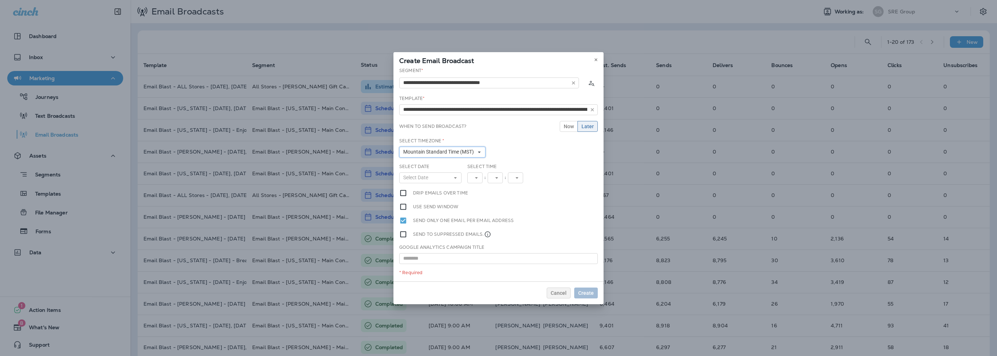
click at [437, 151] on span "Mountain Standard Time (MST)" at bounding box center [440, 152] width 74 height 6
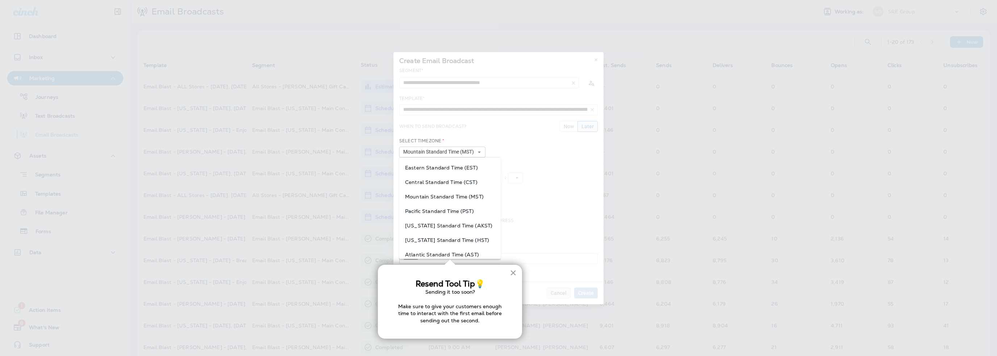
click at [431, 210] on span "Pacific Standard Time (PST)" at bounding box center [450, 211] width 90 height 6
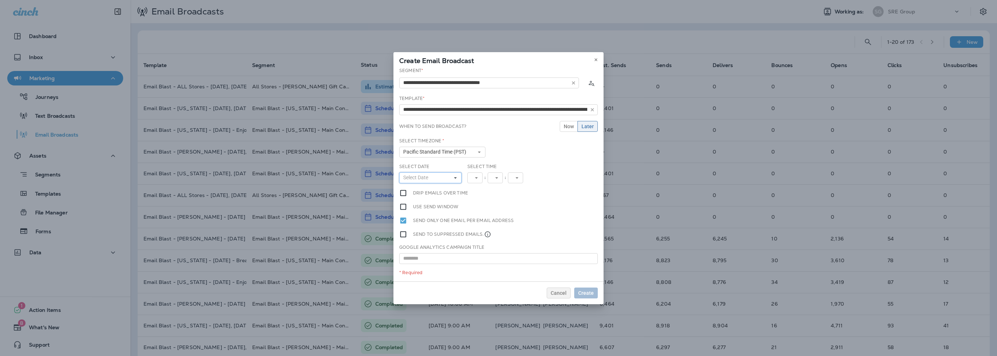
click at [421, 177] on span "Select Date" at bounding box center [417, 178] width 28 height 6
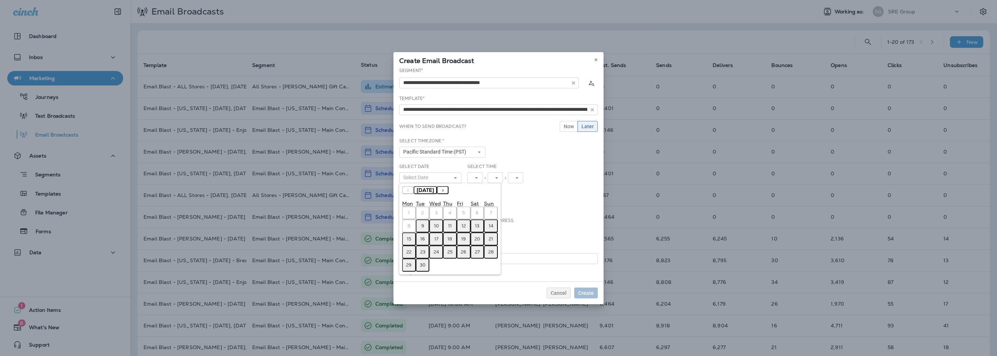
click at [449, 189] on button "›" at bounding box center [443, 190] width 12 height 8
click at [411, 224] on button "3" at bounding box center [409, 226] width 14 height 13
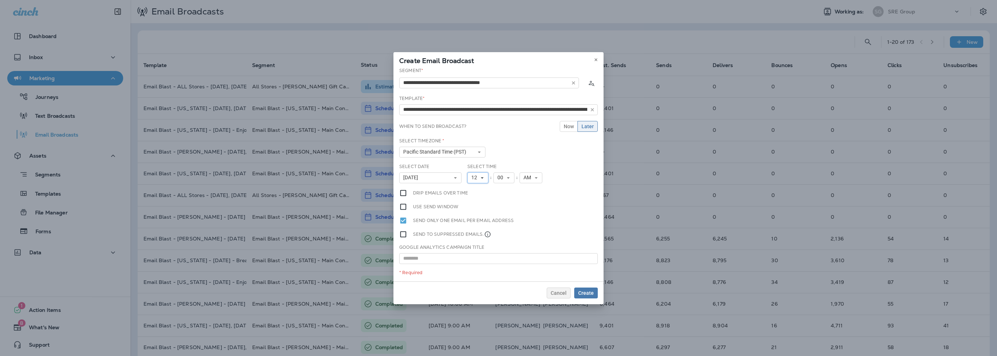
click at [477, 179] on span "12" at bounding box center [476, 178] width 9 height 6
click at [476, 265] on link "10" at bounding box center [478, 267] width 21 height 9
click at [499, 178] on span "00" at bounding box center [502, 178] width 9 height 6
click at [497, 236] on link "30" at bounding box center [504, 233] width 21 height 9
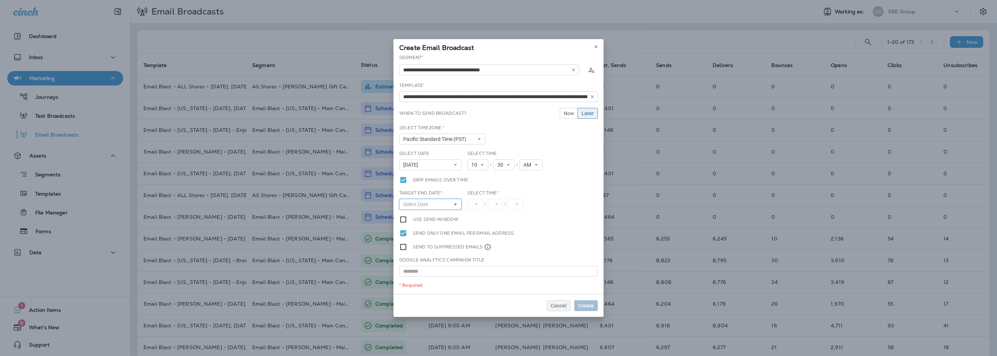
click at [420, 205] on span "Select Date" at bounding box center [417, 205] width 28 height 6
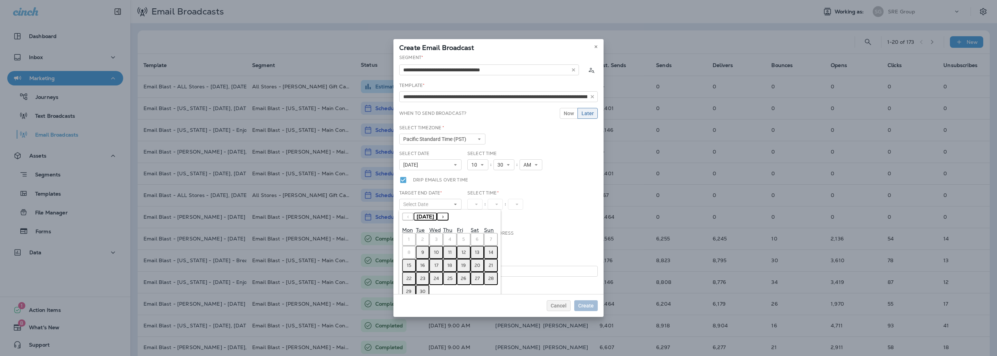
click at [449, 217] on button "›" at bounding box center [443, 217] width 12 height 8
click at [466, 217] on div "« ‹ [DATE] › »" at bounding box center [450, 219] width 96 height 13
click at [449, 215] on button "›" at bounding box center [443, 217] width 12 height 8
click at [412, 252] on button "3" at bounding box center [409, 252] width 14 height 13
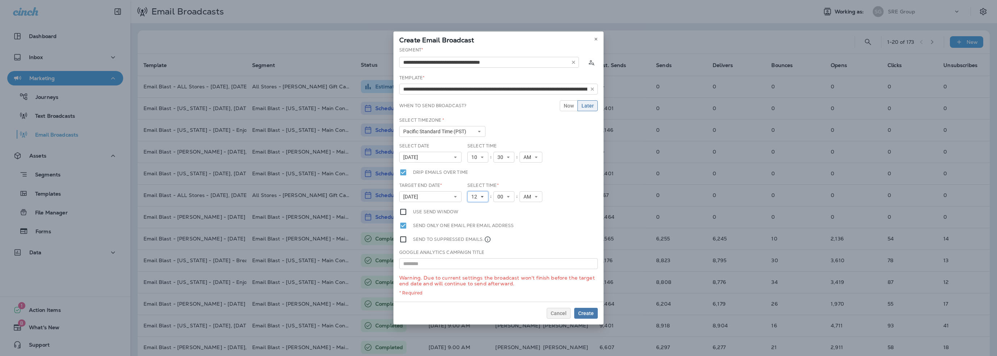
click at [476, 196] on span "12" at bounding box center [476, 197] width 9 height 6
click at [474, 208] on link "1" at bounding box center [478, 208] width 21 height 9
click at [524, 199] on span "AM" at bounding box center [526, 197] width 11 height 6
click at [524, 216] on link "PM" at bounding box center [528, 217] width 23 height 9
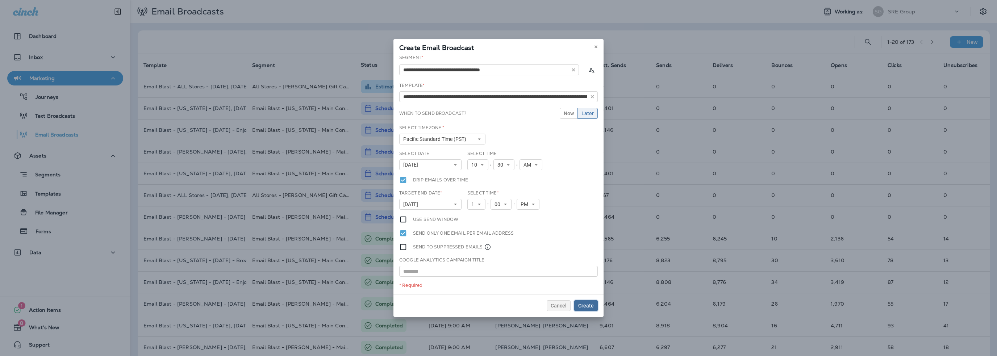
click at [586, 305] on span "Create" at bounding box center [586, 305] width 16 height 5
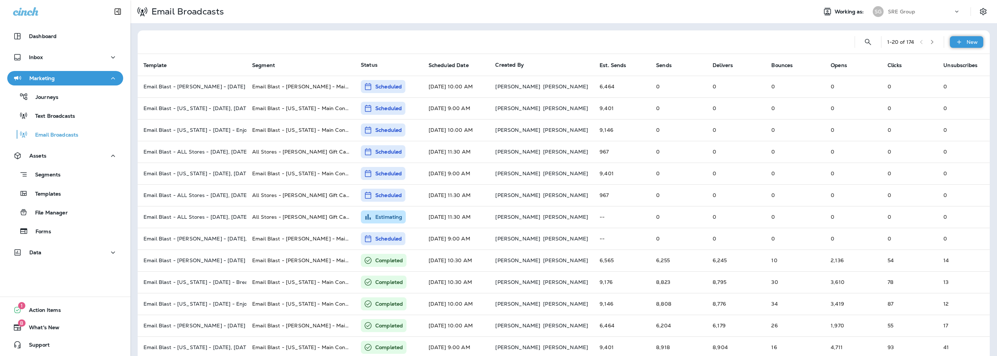
click at [967, 41] on p "New" at bounding box center [972, 42] width 11 height 6
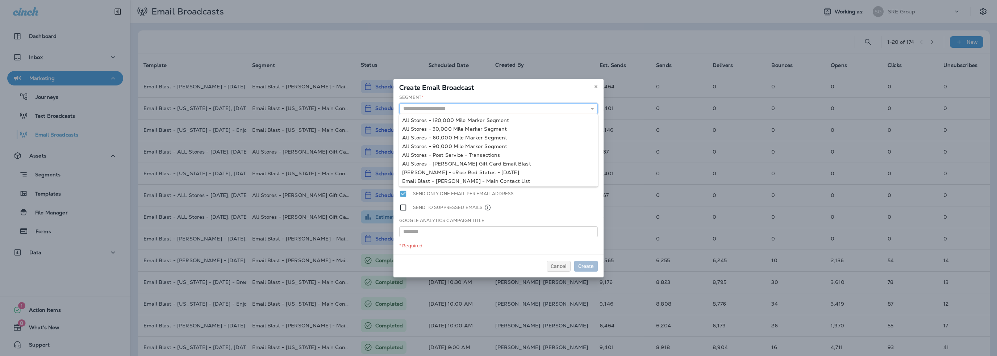
click at [449, 111] on input "text" at bounding box center [498, 108] width 199 height 11
type input "**********"
click at [447, 163] on div "**********" at bounding box center [499, 174] width 210 height 161
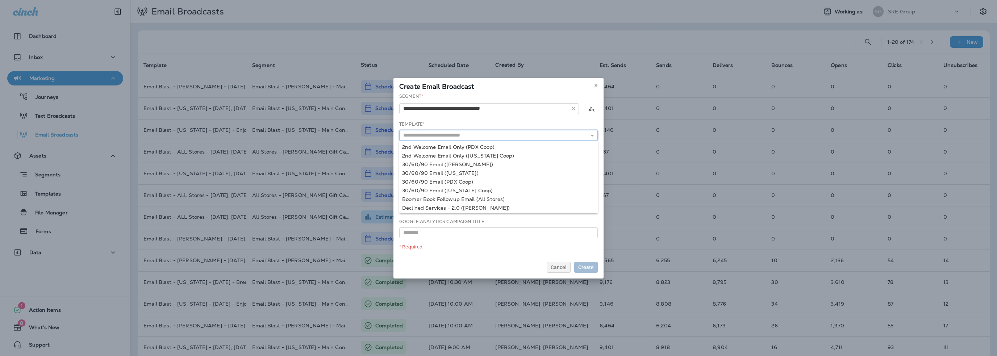
click at [431, 136] on input "text" at bounding box center [498, 135] width 199 height 11
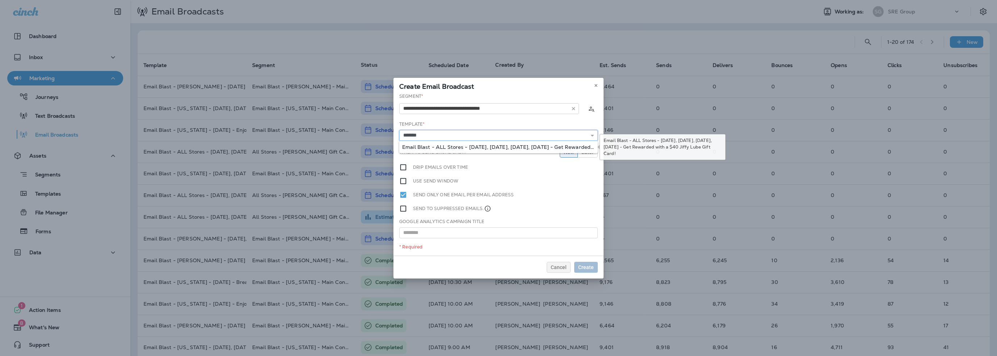
type input "**********"
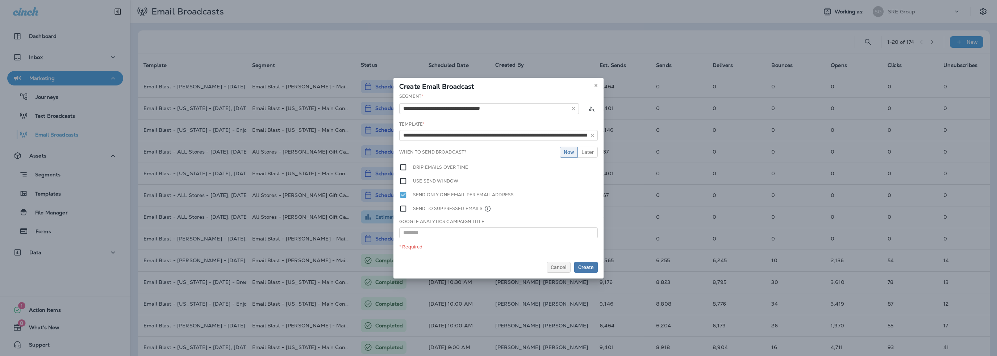
click at [449, 146] on div "**********" at bounding box center [499, 174] width 210 height 163
click at [587, 152] on span "Later" at bounding box center [588, 152] width 12 height 5
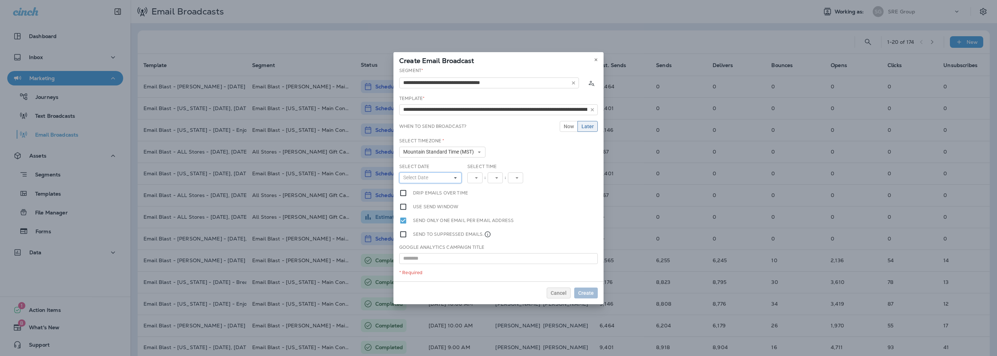
click at [431, 178] on span "Select Date" at bounding box center [417, 178] width 28 height 6
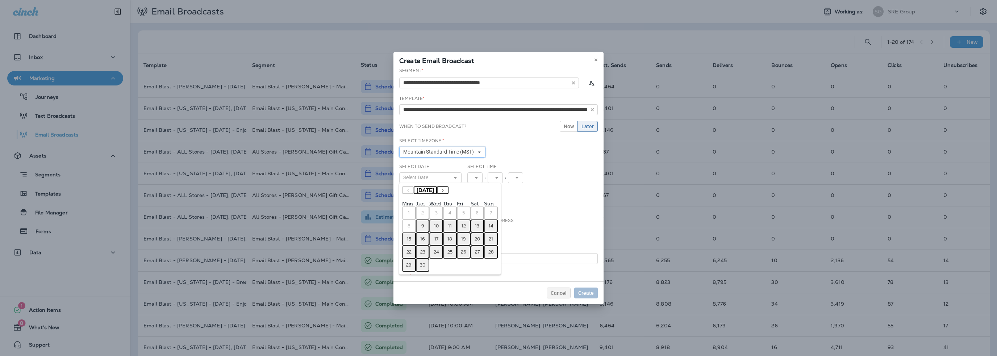
click at [429, 148] on button "Mountain Standard Time (MST)" at bounding box center [442, 152] width 86 height 11
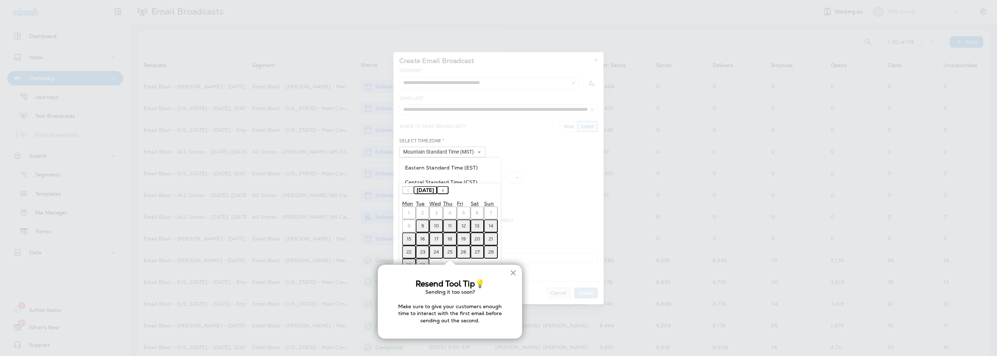
click at [582, 195] on div at bounding box center [749, 178] width 497 height 356
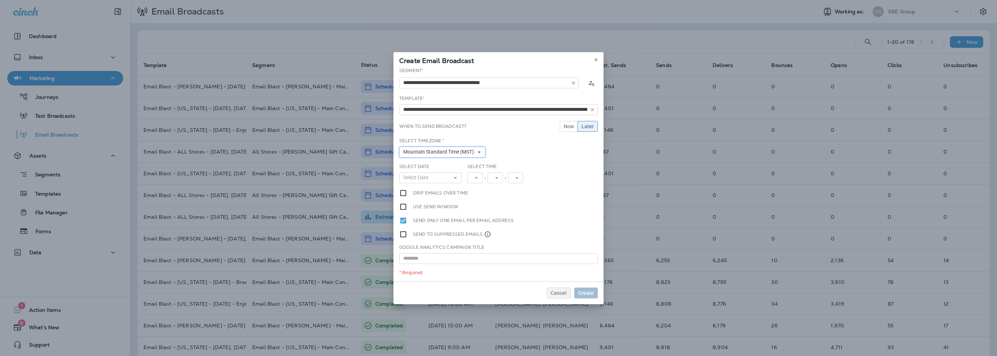
click at [440, 153] on span "Mountain Standard Time (MST)" at bounding box center [440, 152] width 74 height 6
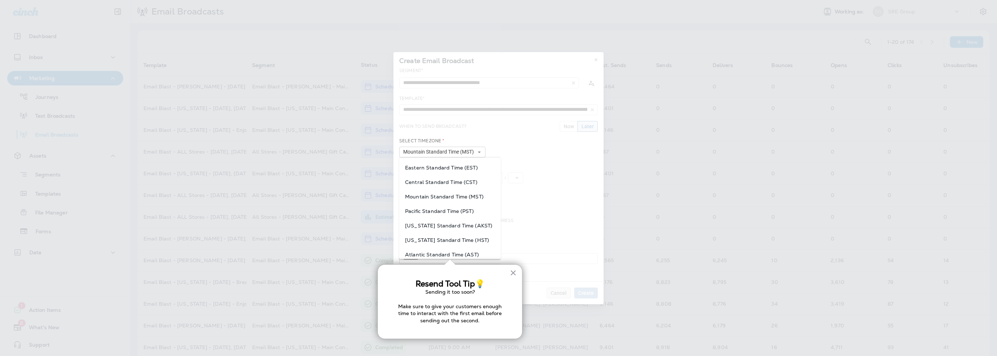
click at [433, 209] on span "Pacific Standard Time (PST)" at bounding box center [450, 211] width 90 height 6
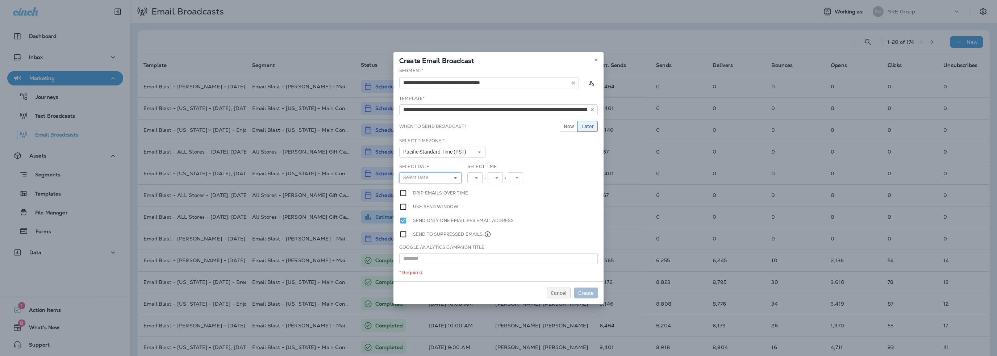
click at [425, 177] on span "Select Date" at bounding box center [417, 178] width 28 height 6
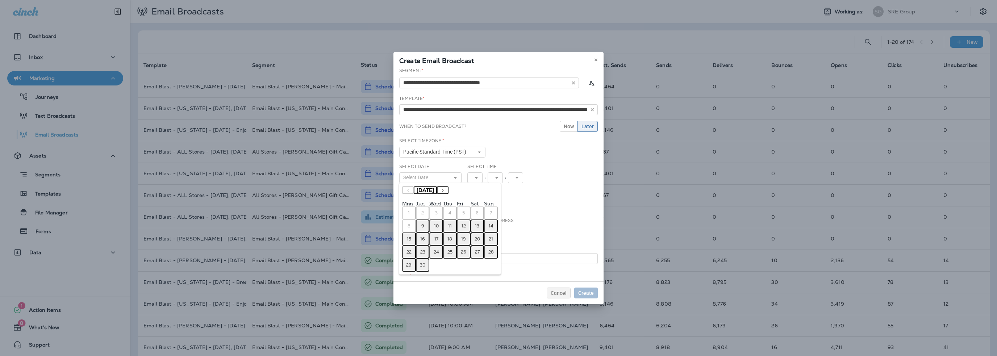
click at [449, 189] on button "›" at bounding box center [443, 190] width 12 height 8
click at [447, 216] on button "4" at bounding box center [450, 213] width 14 height 13
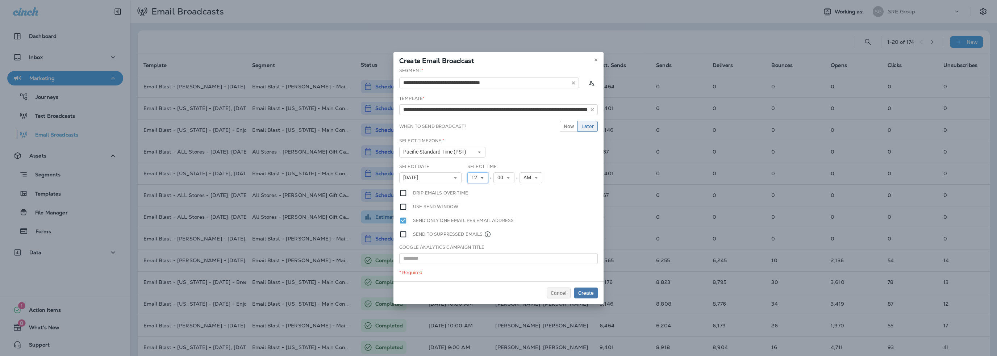
click at [473, 180] on span "12" at bounding box center [476, 178] width 9 height 6
click at [477, 268] on link "10" at bounding box center [478, 267] width 21 height 9
click at [500, 176] on span "00" at bounding box center [502, 178] width 9 height 6
click at [498, 269] on link "30" at bounding box center [504, 269] width 21 height 9
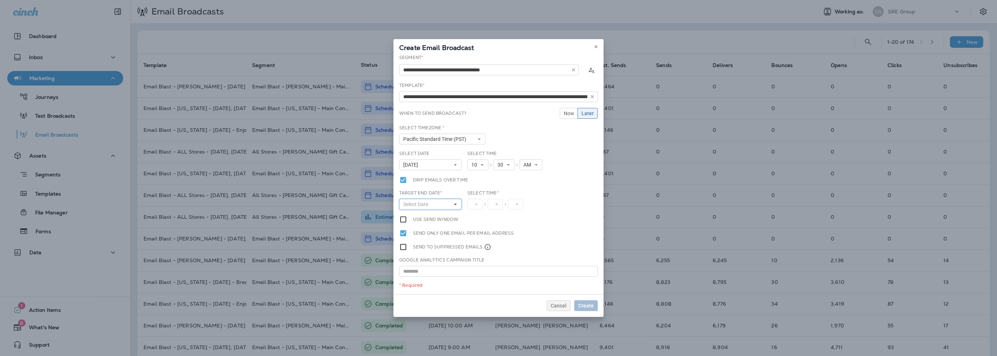
click at [419, 204] on span "Select Date" at bounding box center [417, 205] width 28 height 6
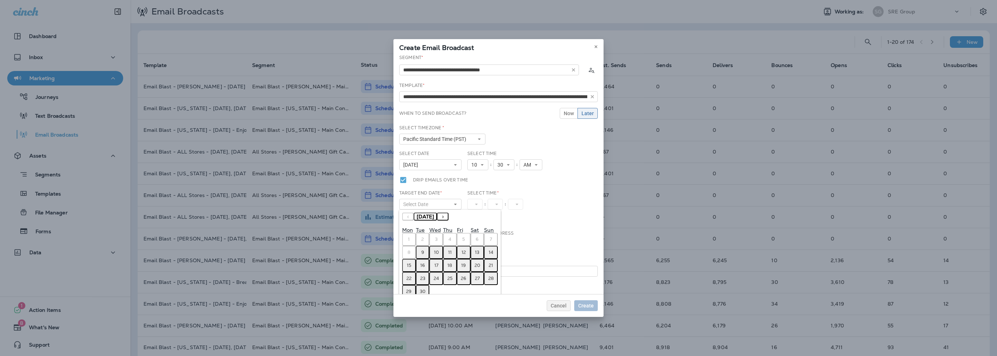
drag, startPoint x: 467, startPoint y: 217, endPoint x: 464, endPoint y: 217, distance: 3.6
click at [449, 217] on button "›" at bounding box center [443, 217] width 12 height 8
click at [449, 216] on button "›" at bounding box center [443, 217] width 12 height 8
click at [450, 240] on abbr "4" at bounding box center [450, 240] width 3 height 6
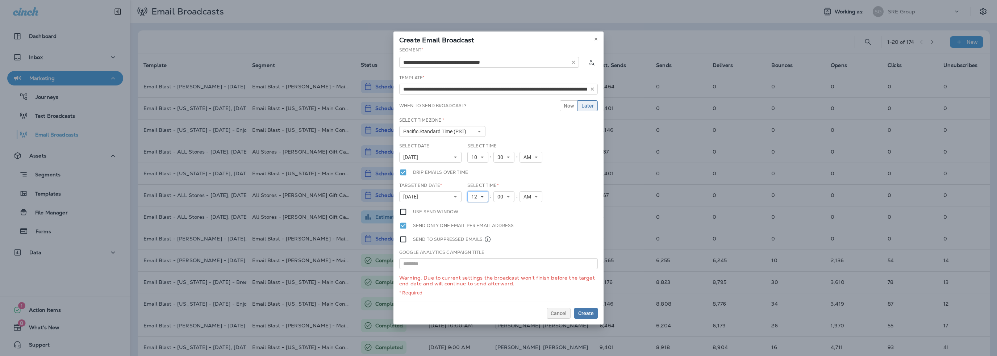
click at [476, 197] on span "12" at bounding box center [476, 197] width 9 height 6
click at [474, 208] on link "1" at bounding box center [478, 208] width 21 height 9
click at [523, 198] on span "AM" at bounding box center [526, 197] width 11 height 6
click at [525, 217] on link "PM" at bounding box center [528, 217] width 23 height 9
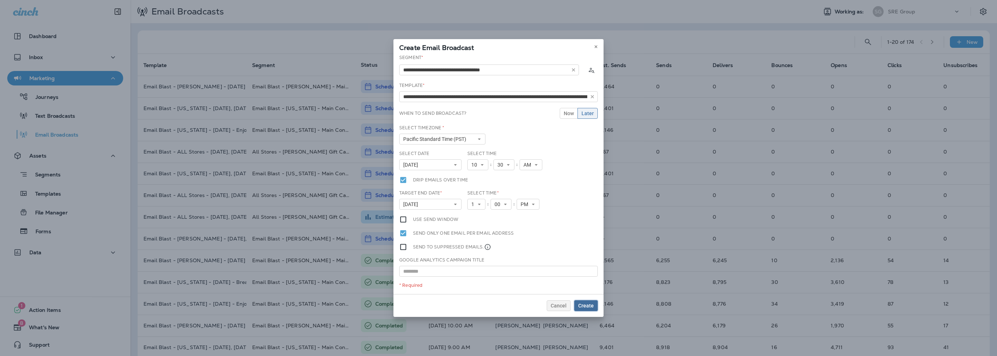
click at [584, 308] on span "Create" at bounding box center [586, 305] width 16 height 5
